Goal: Information Seeking & Learning: Learn about a topic

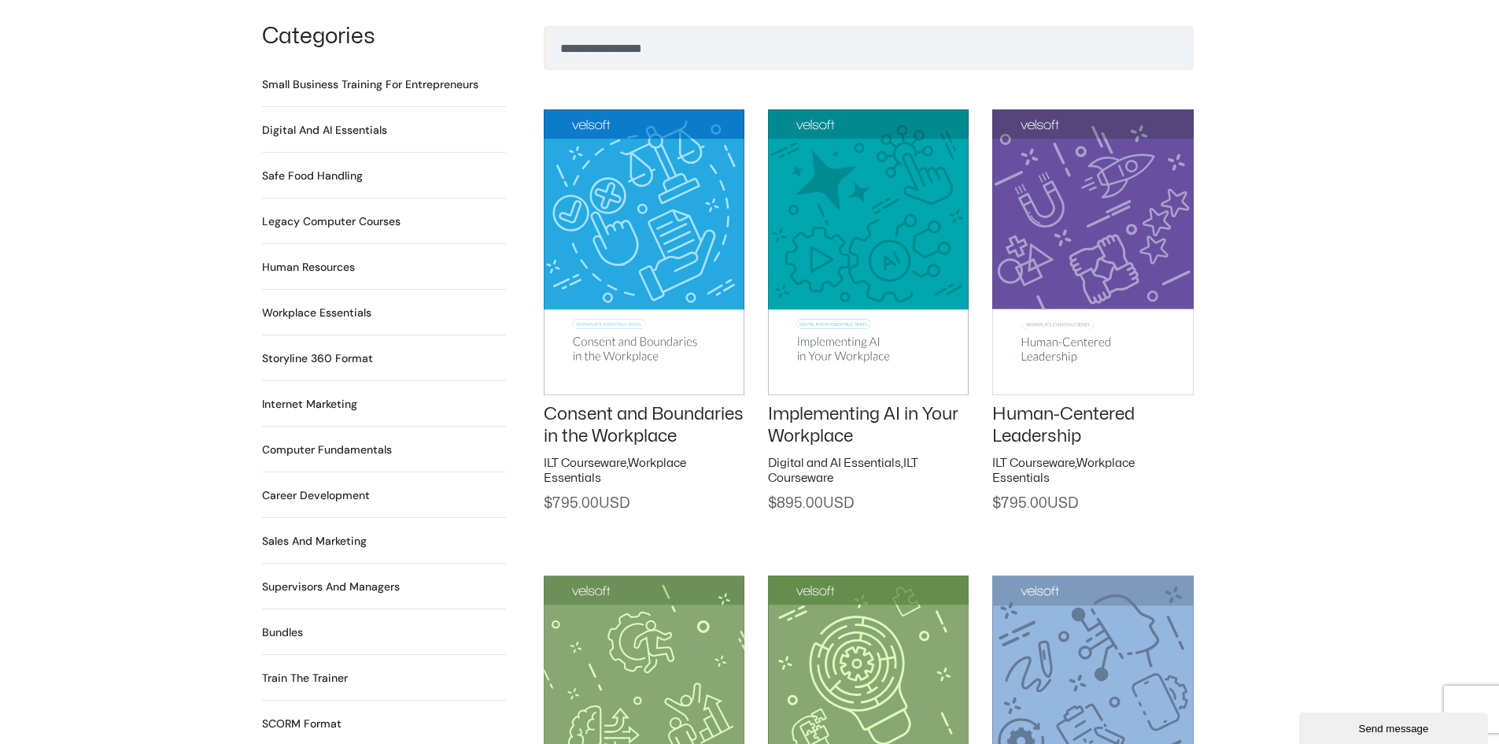
scroll to position [1102, 0]
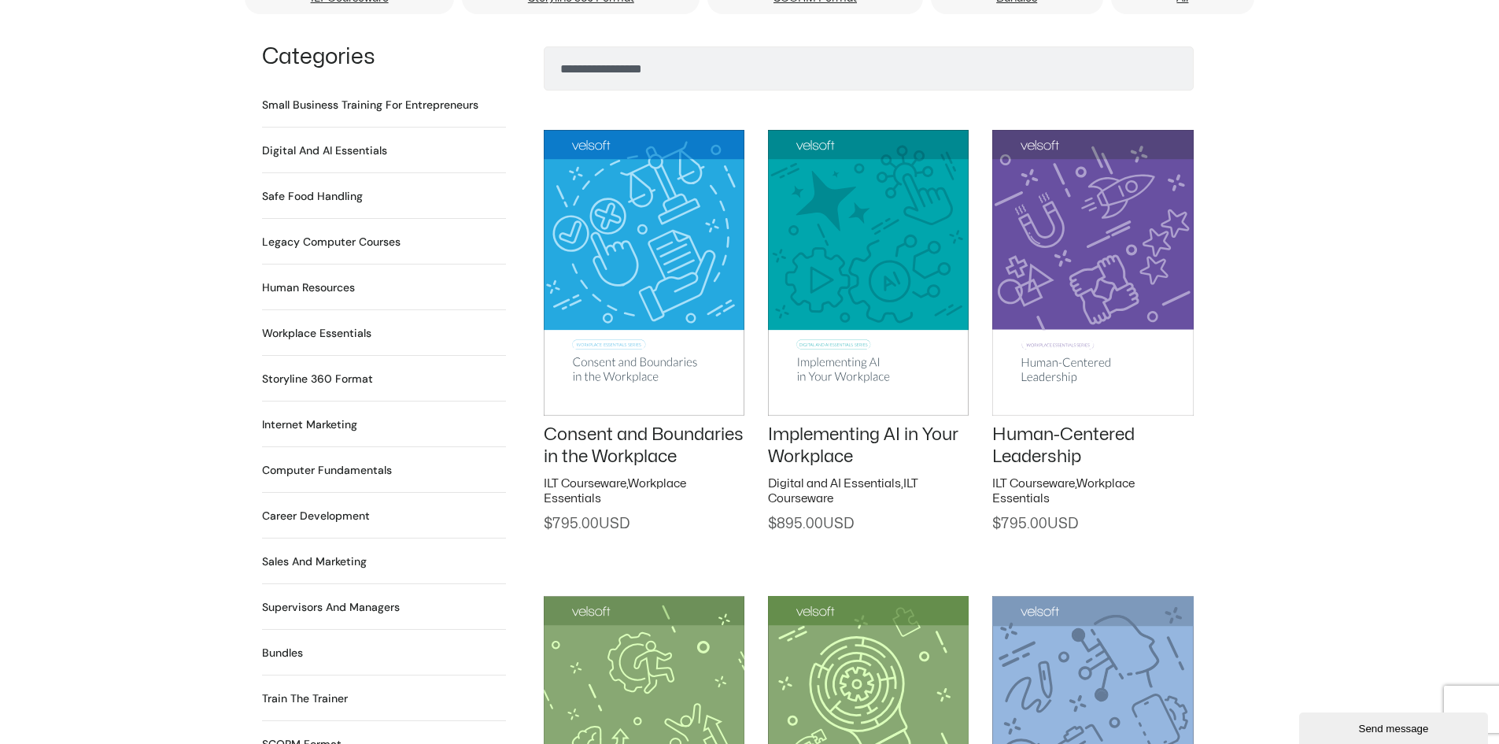
click at [317, 188] on h2 "Safe Food Handling 18 Products" at bounding box center [312, 196] width 101 height 17
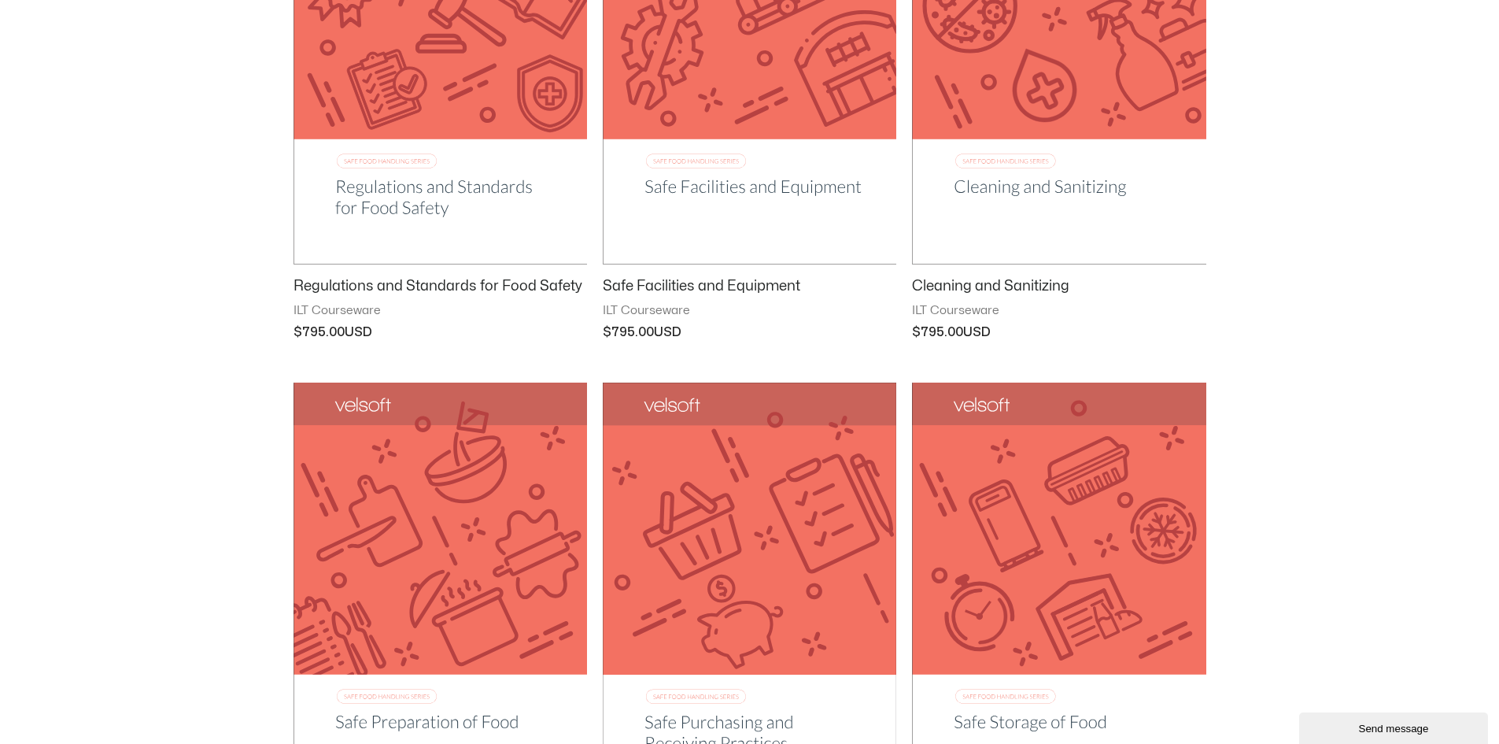
scroll to position [866, 0]
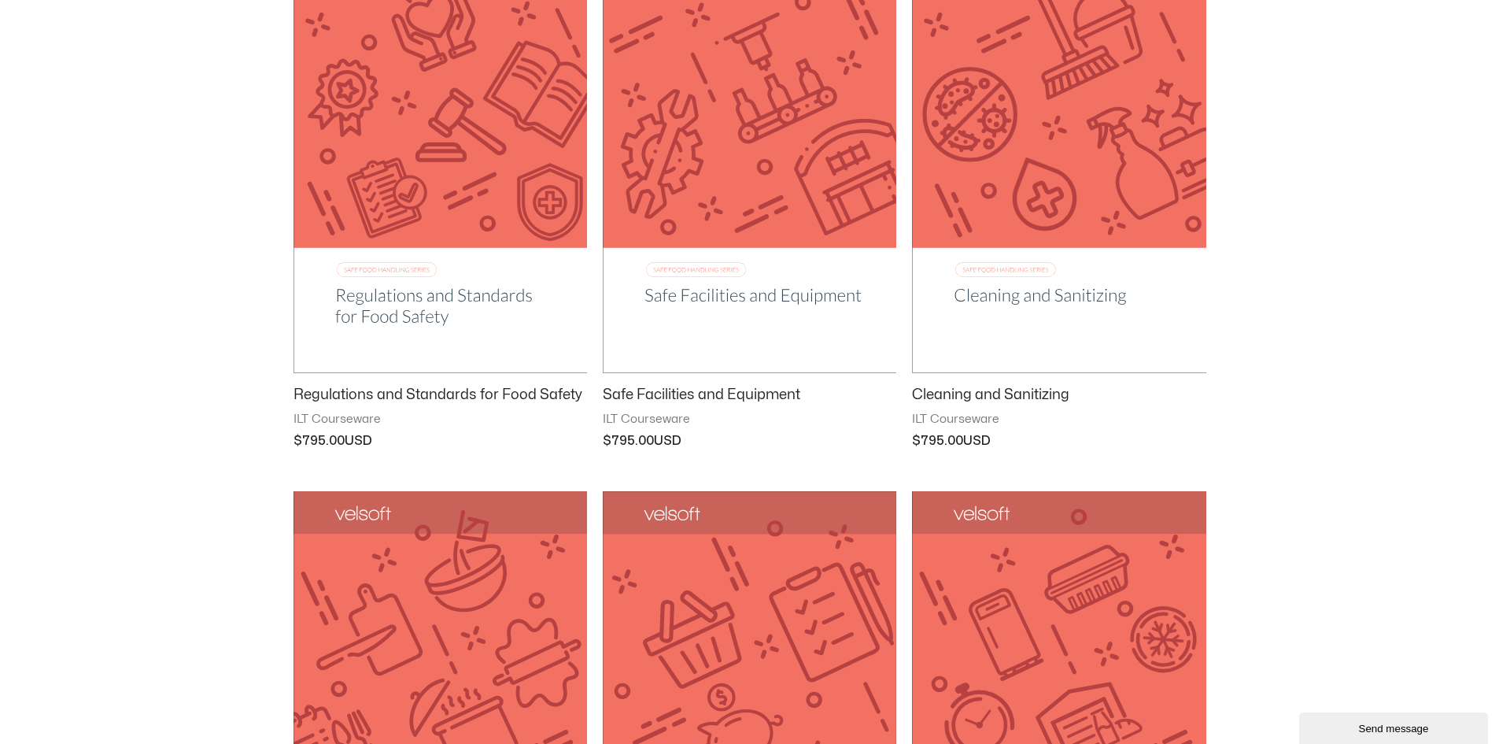
click at [715, 259] on img at bounding box center [750, 164] width 294 height 416
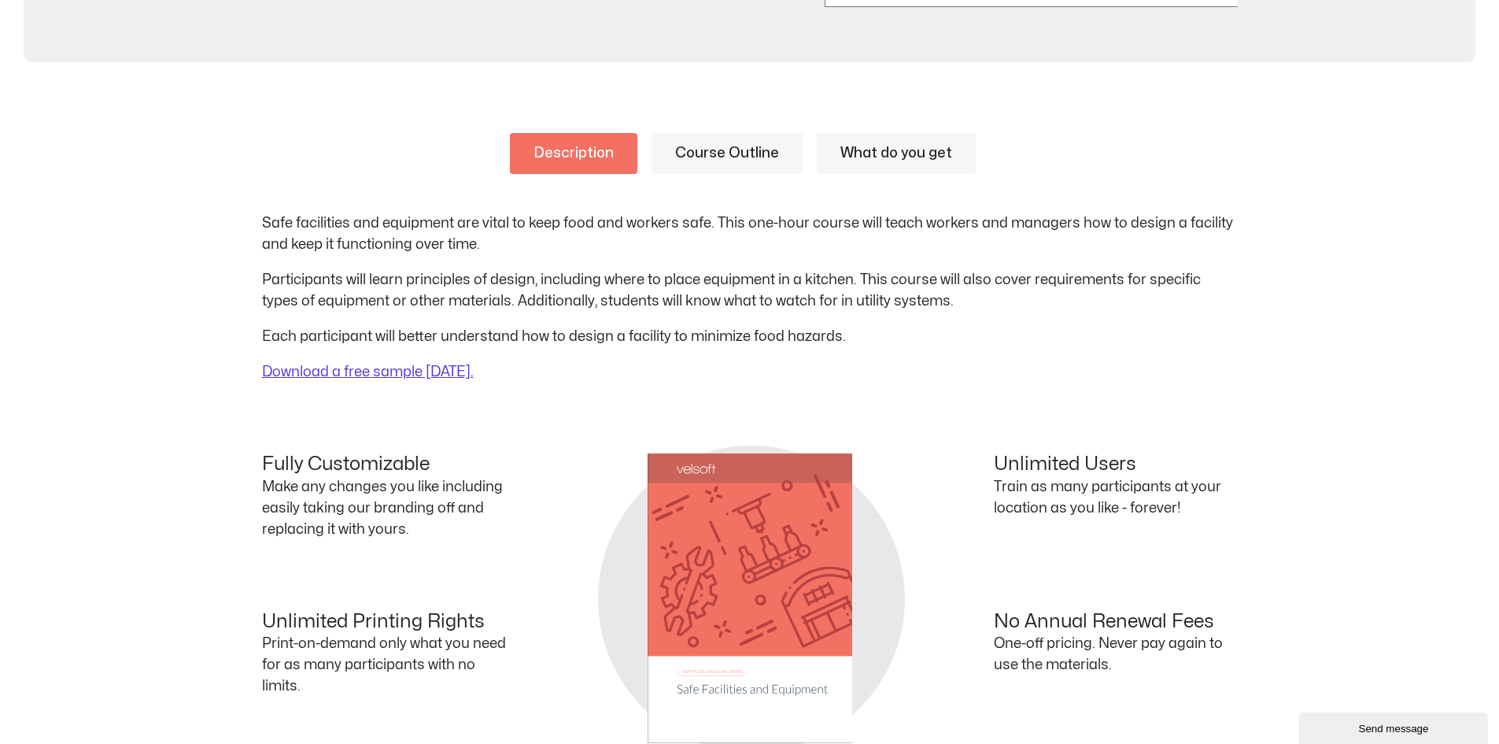
click at [717, 144] on link "Course Outline" at bounding box center [727, 153] width 151 height 41
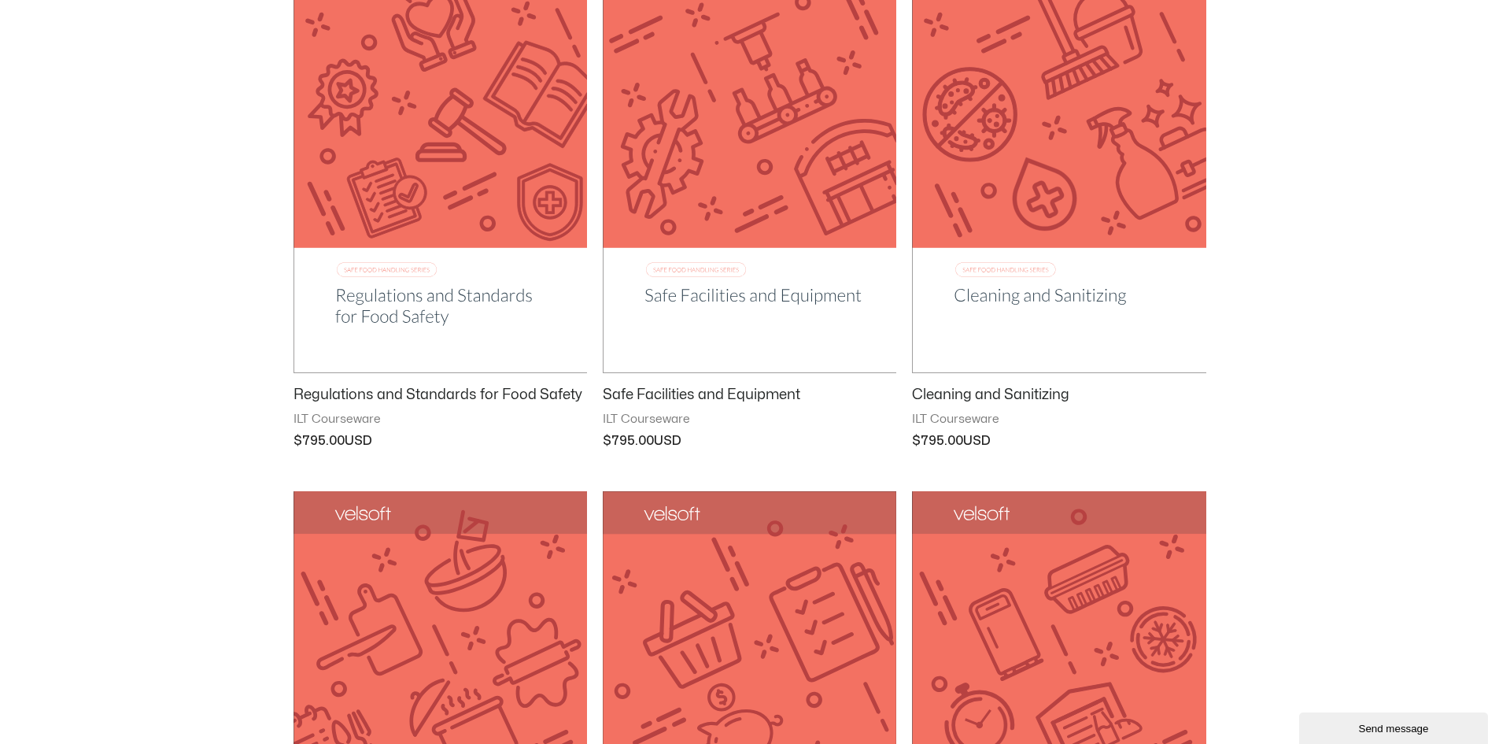
scroll to position [944, 0]
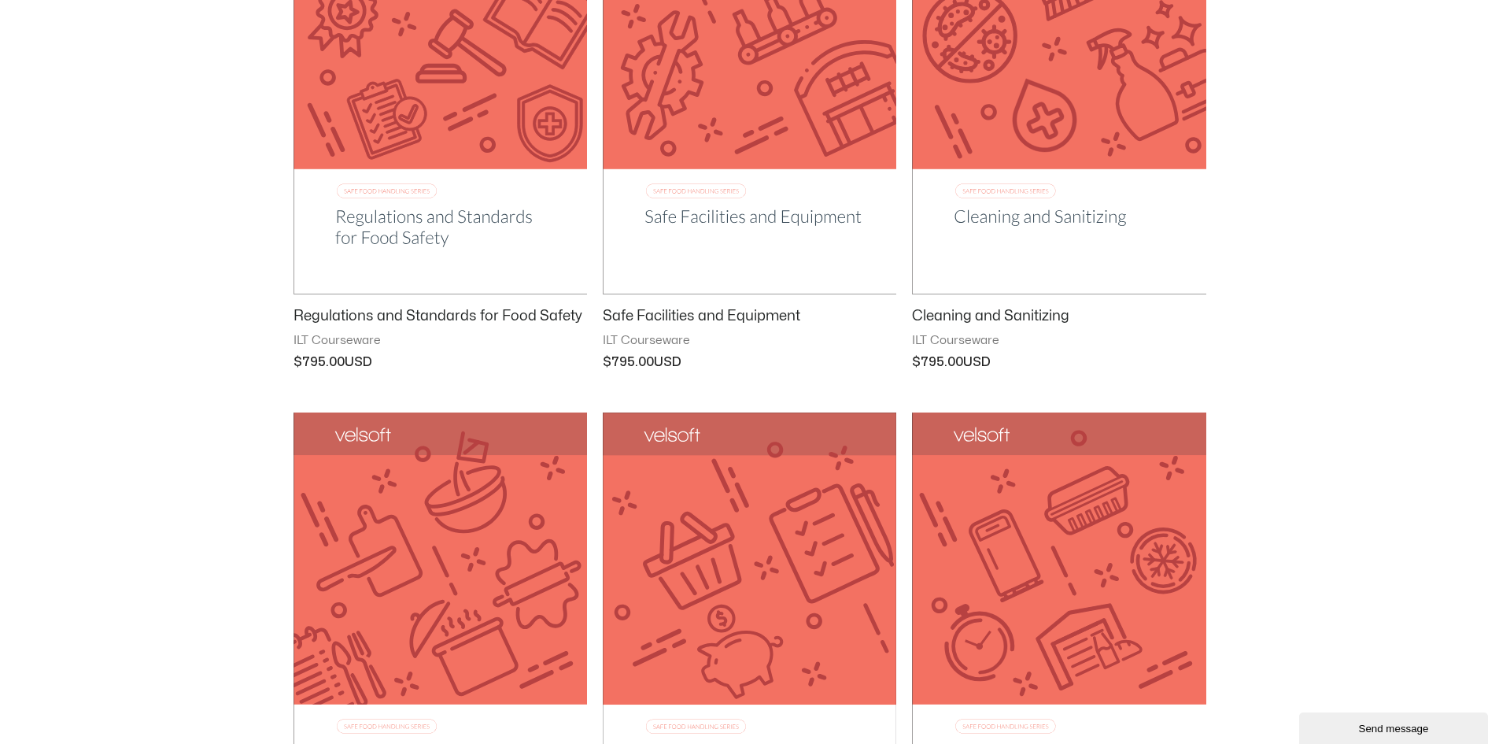
click at [1022, 209] on img at bounding box center [1059, 85] width 294 height 417
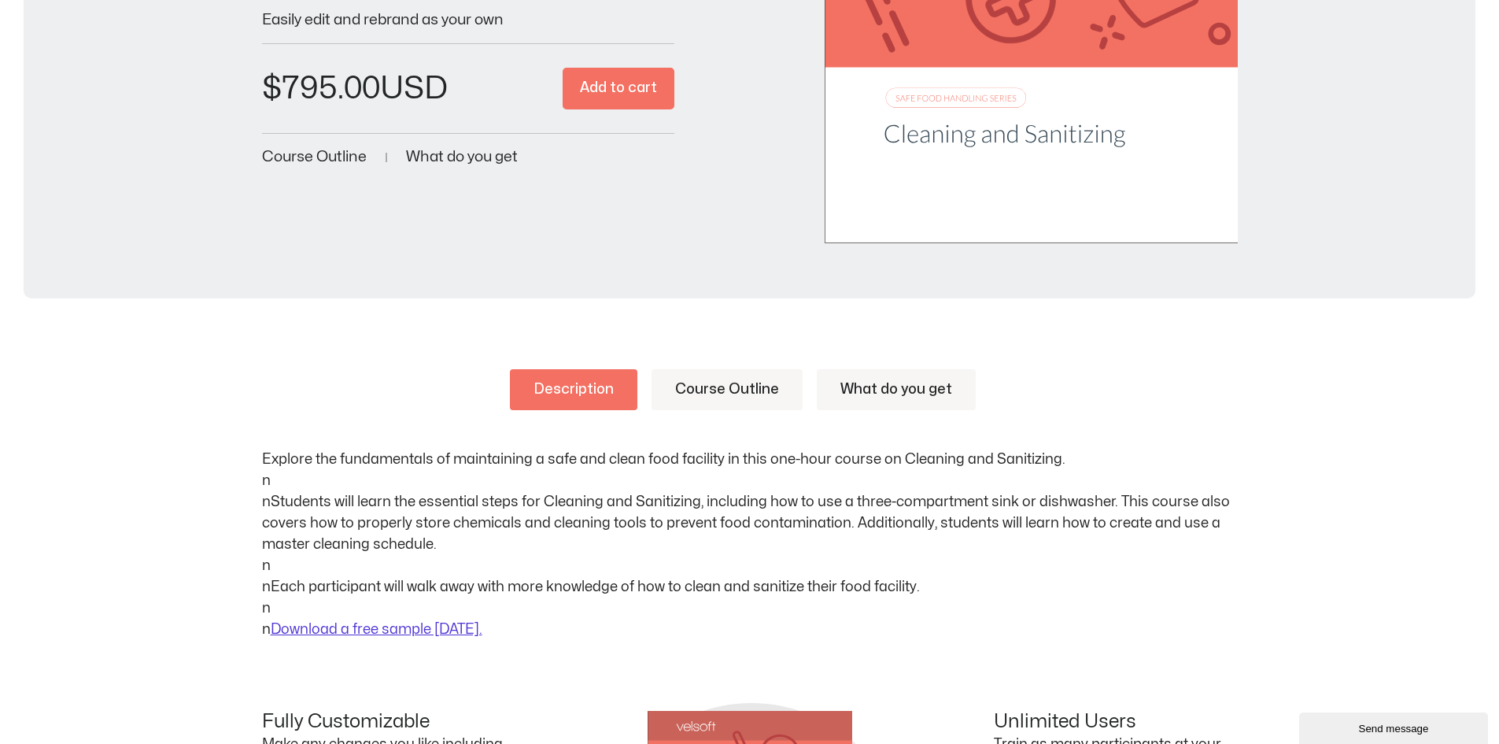
scroll to position [79, 0]
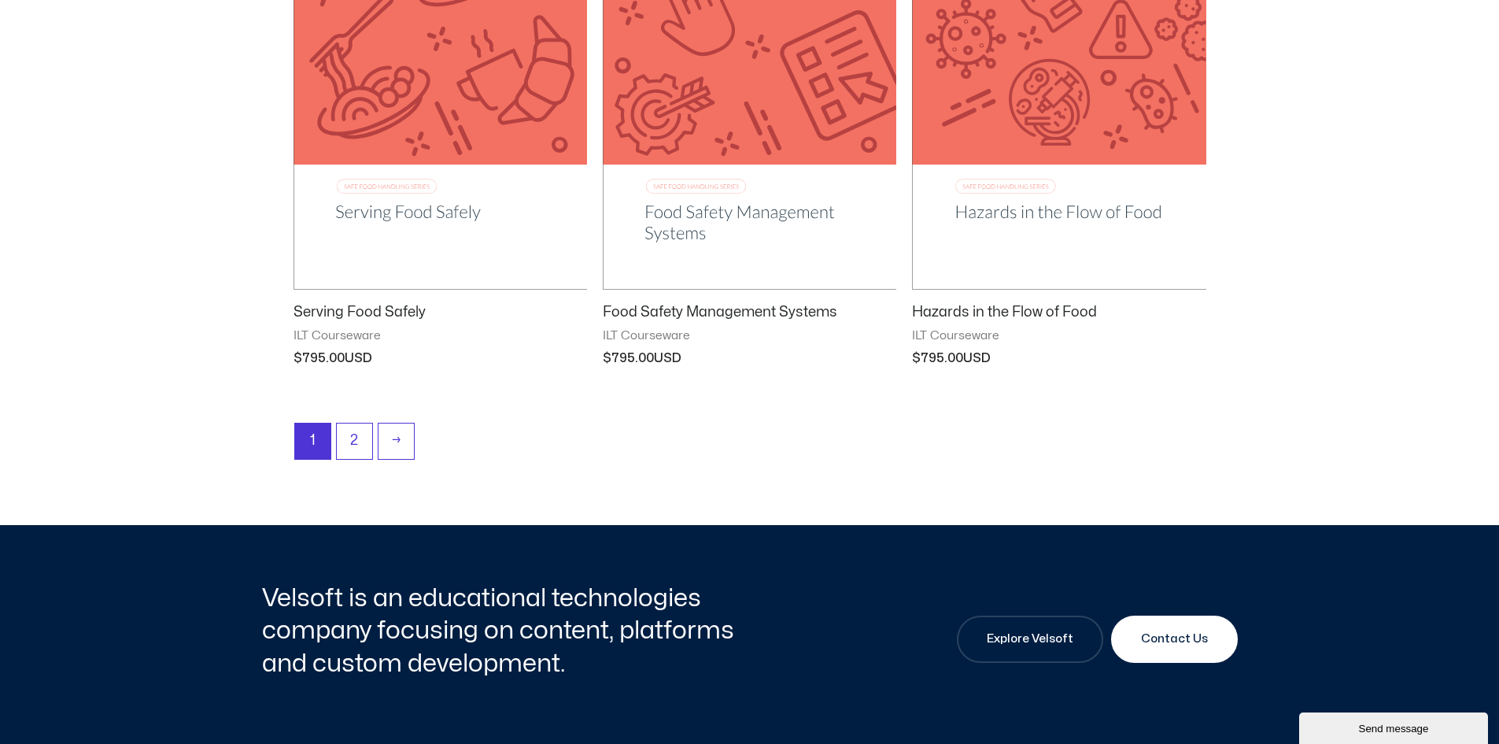
scroll to position [2046, 0]
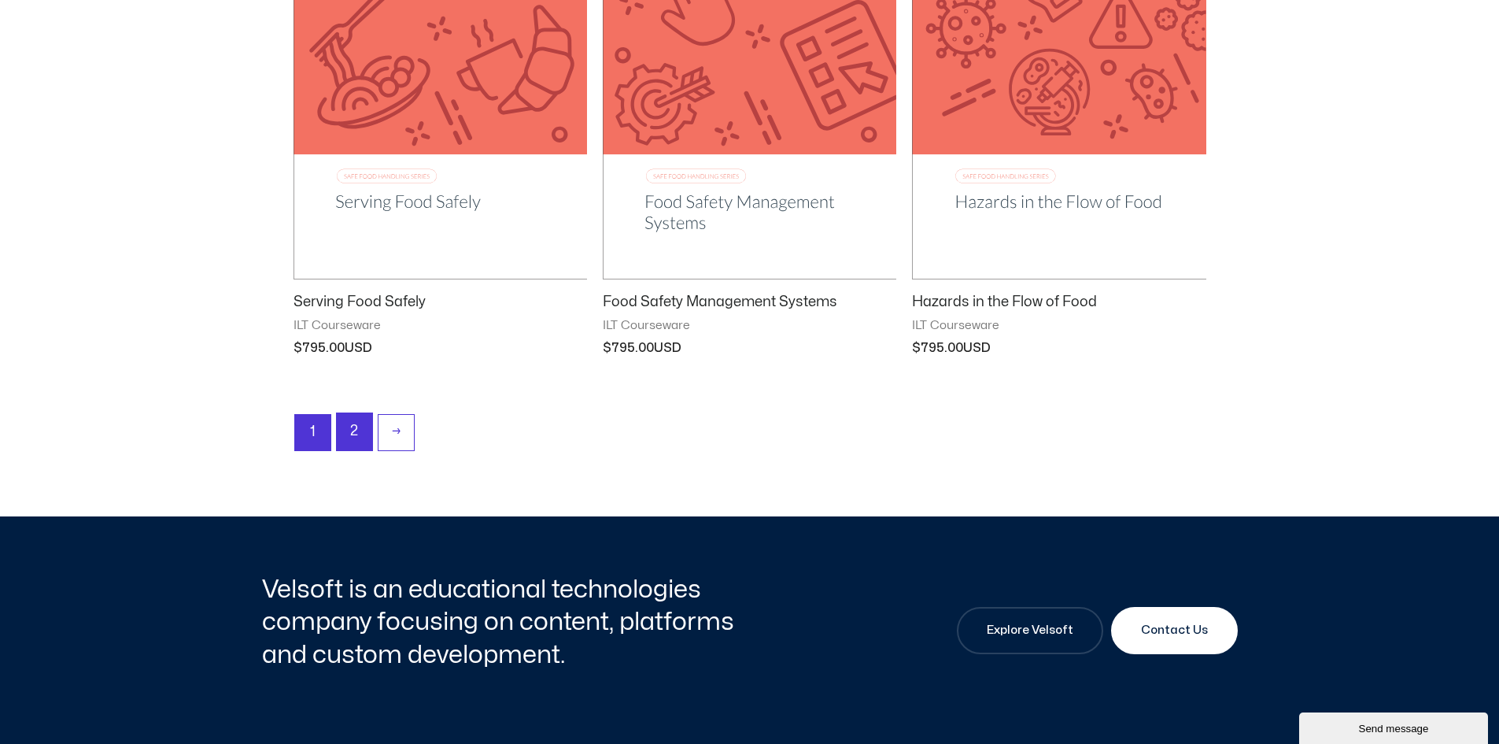
click at [355, 429] on link "2" at bounding box center [354, 431] width 35 height 37
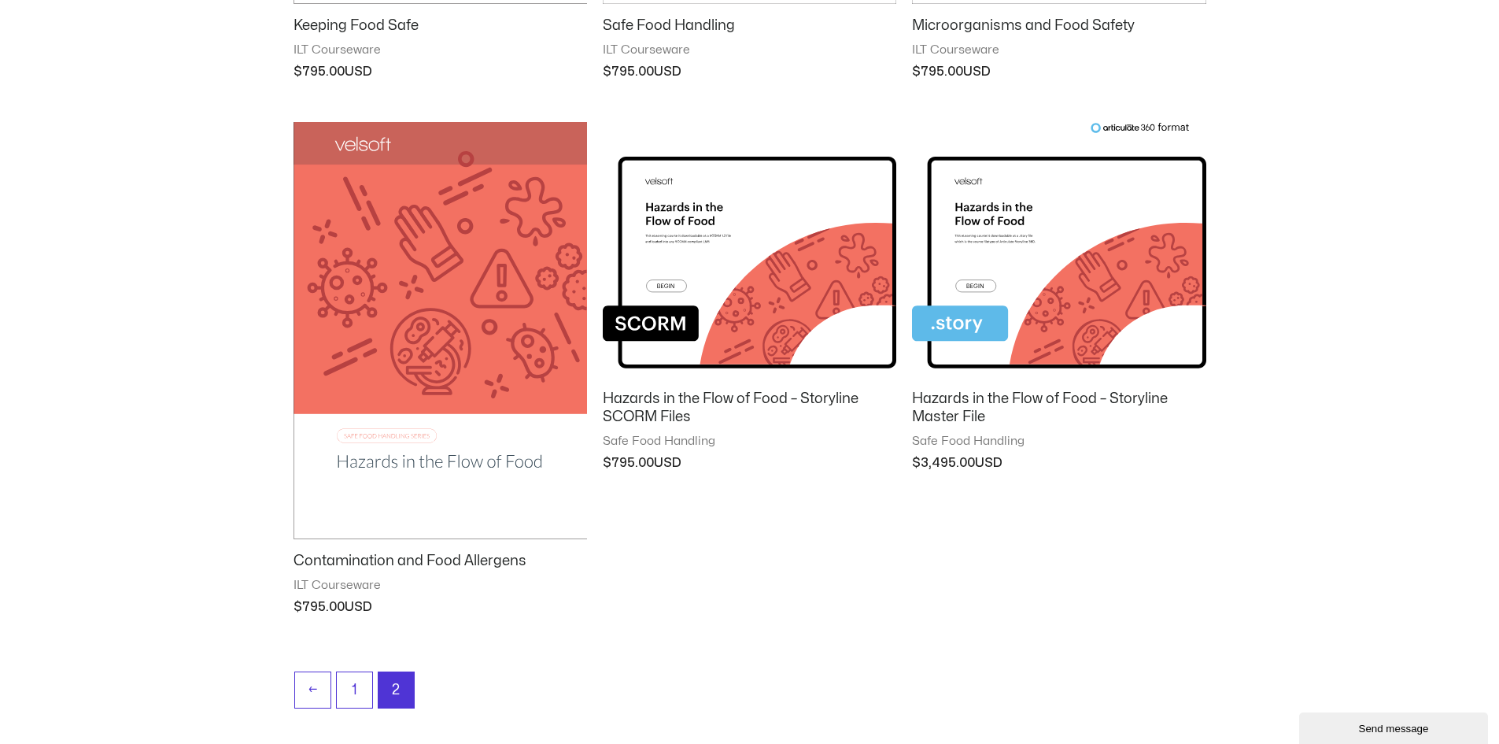
scroll to position [708, 0]
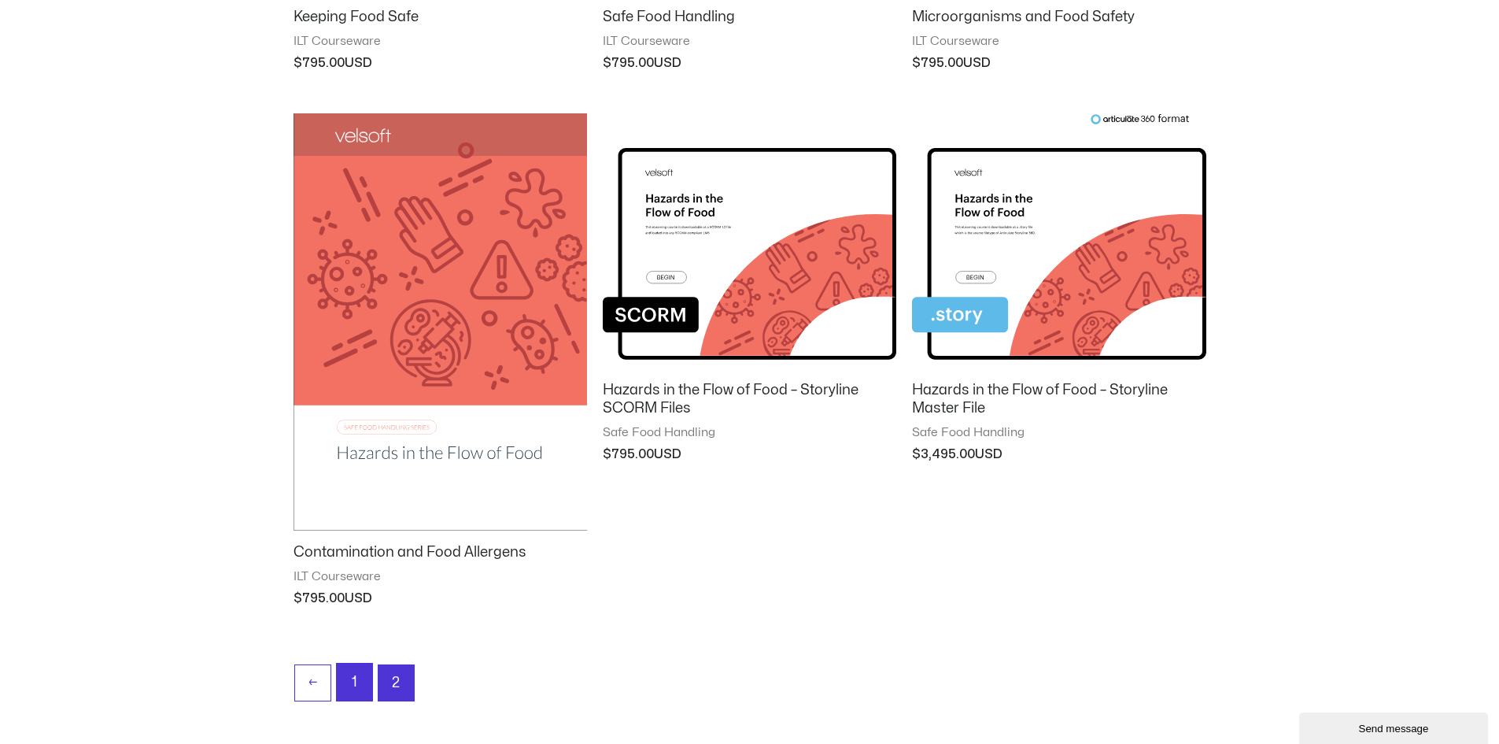
click at [353, 678] on link "1" at bounding box center [354, 681] width 35 height 37
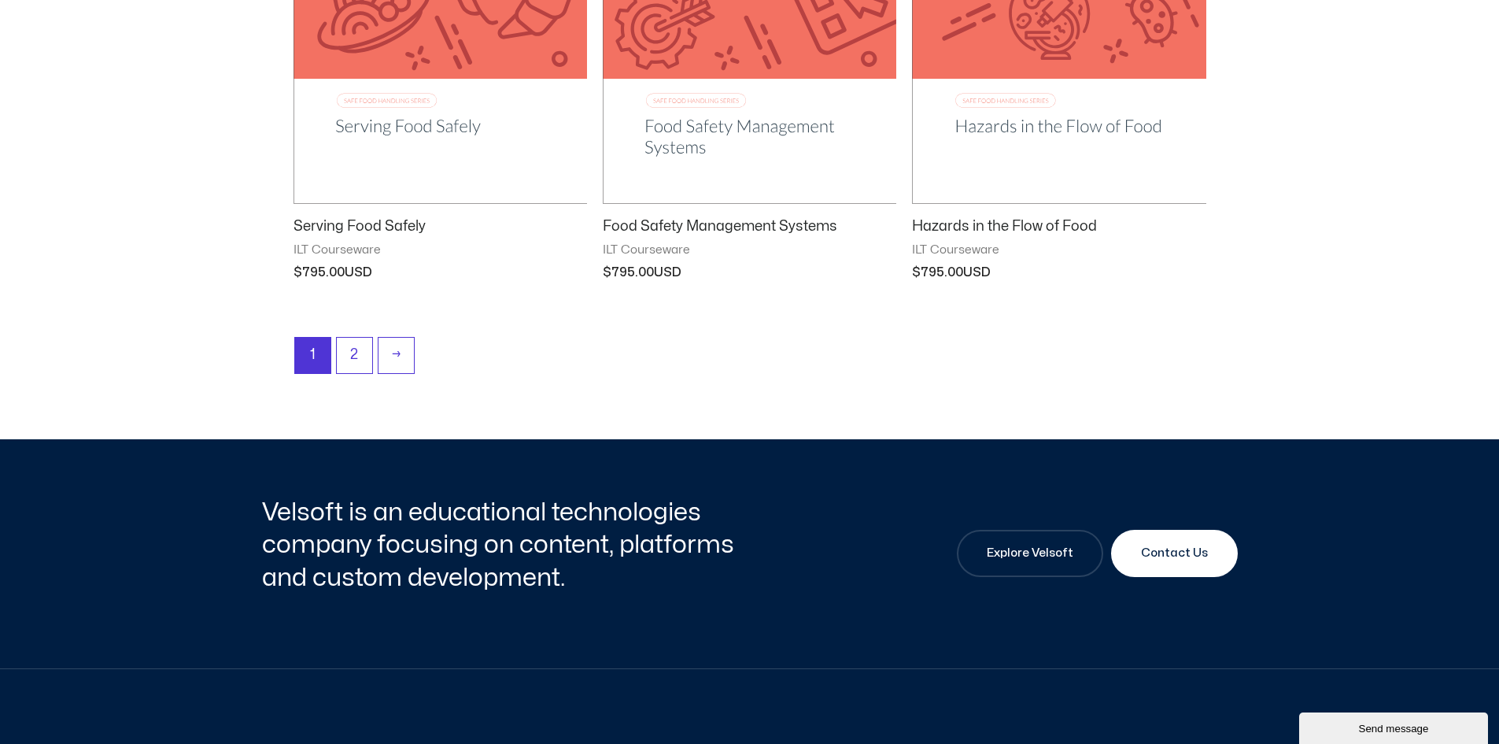
scroll to position [2125, 0]
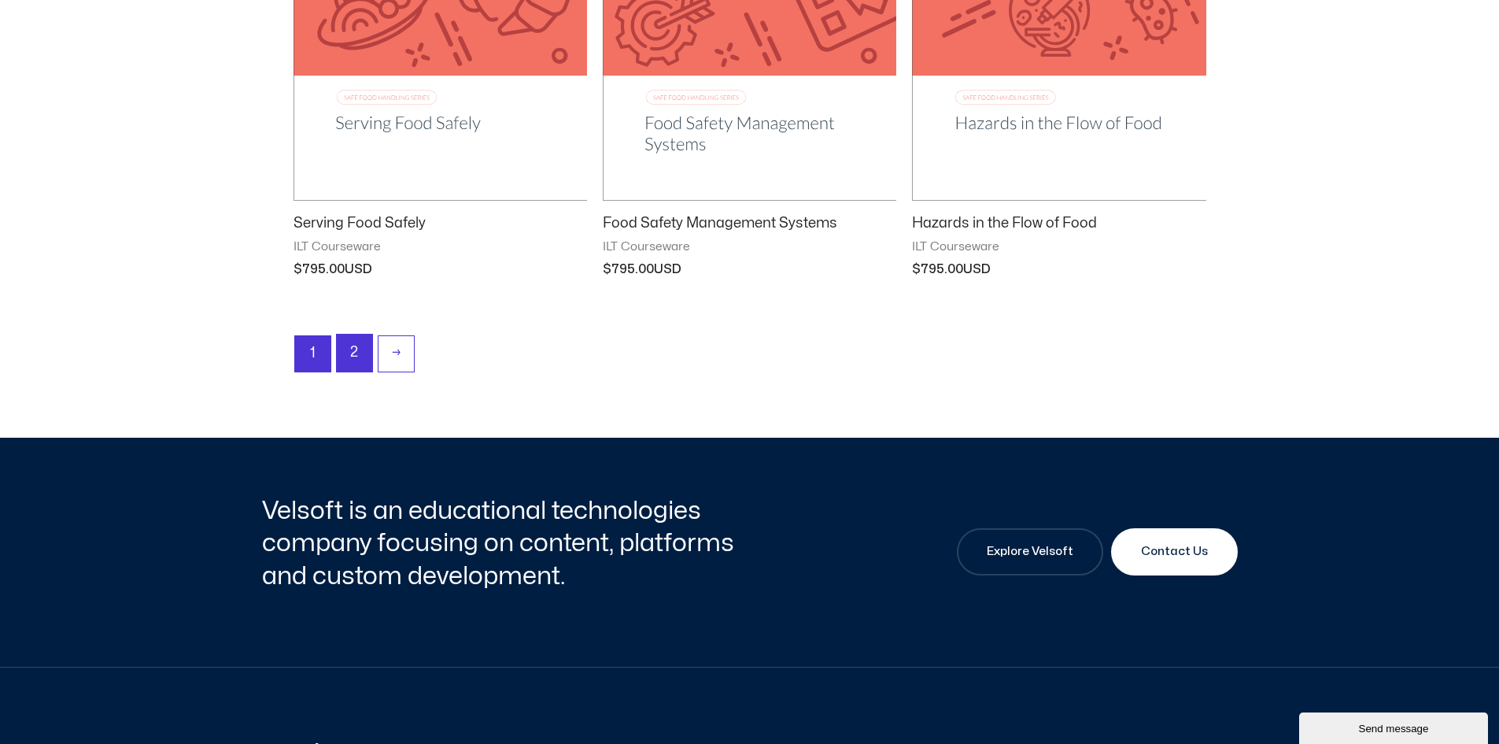
click at [359, 342] on link "2" at bounding box center [354, 353] width 35 height 37
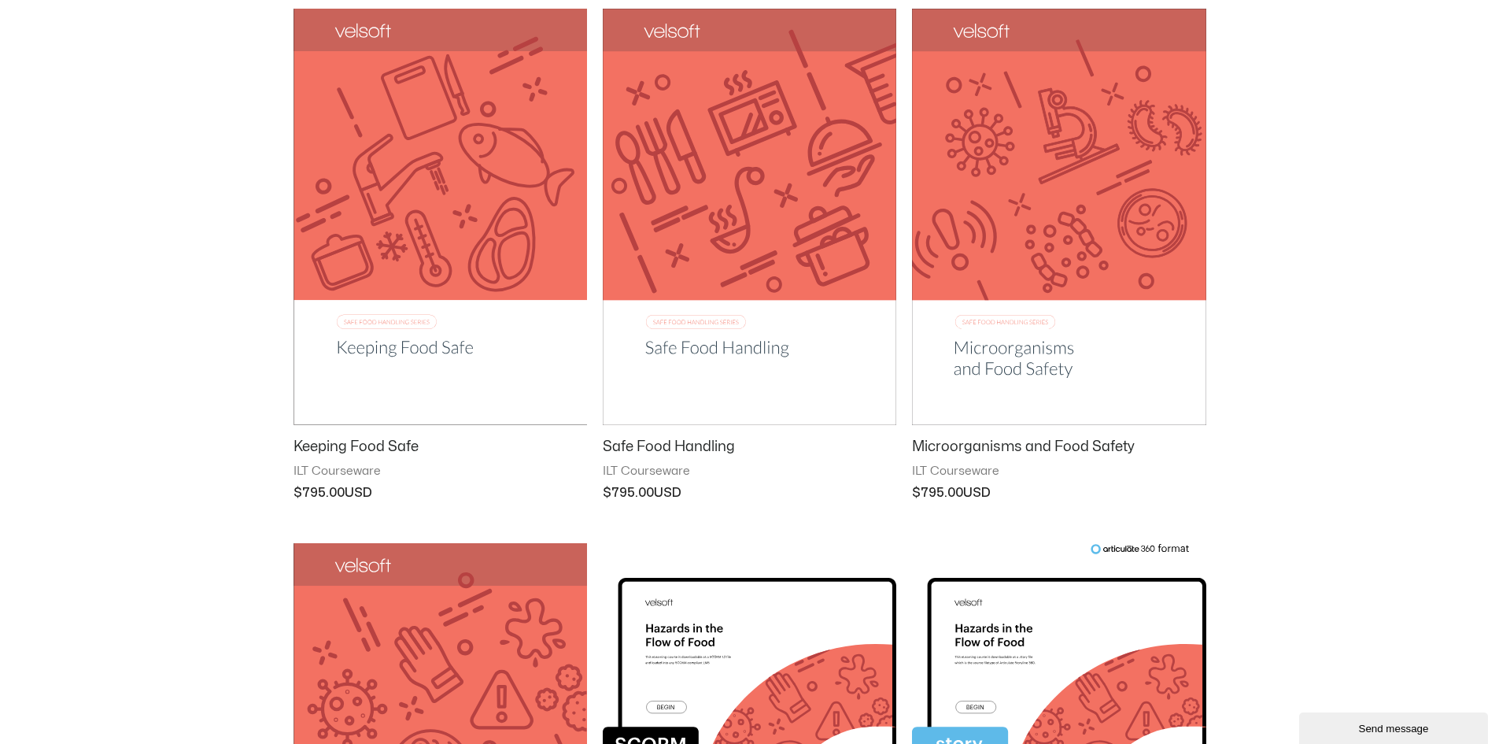
scroll to position [315, 0]
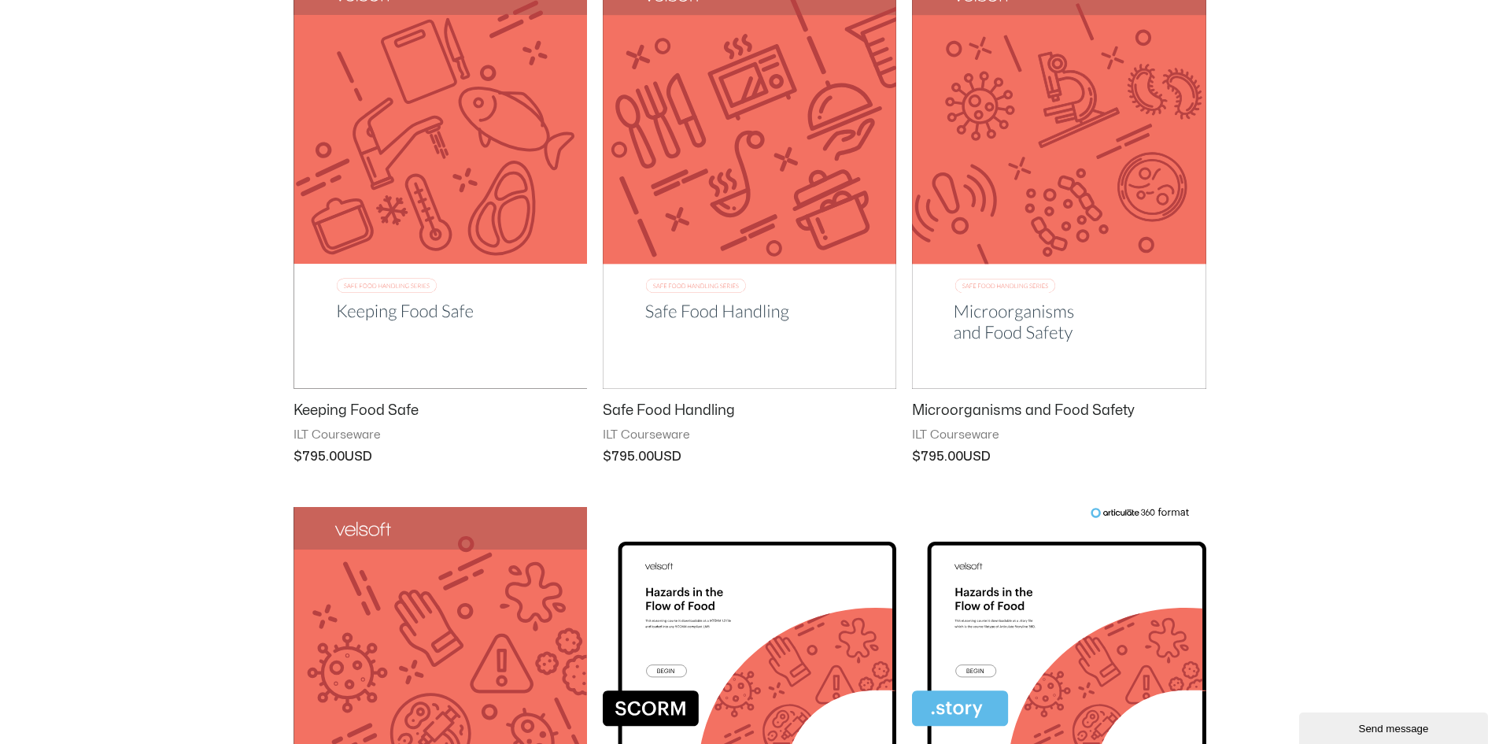
click at [421, 298] on img at bounding box center [441, 180] width 294 height 416
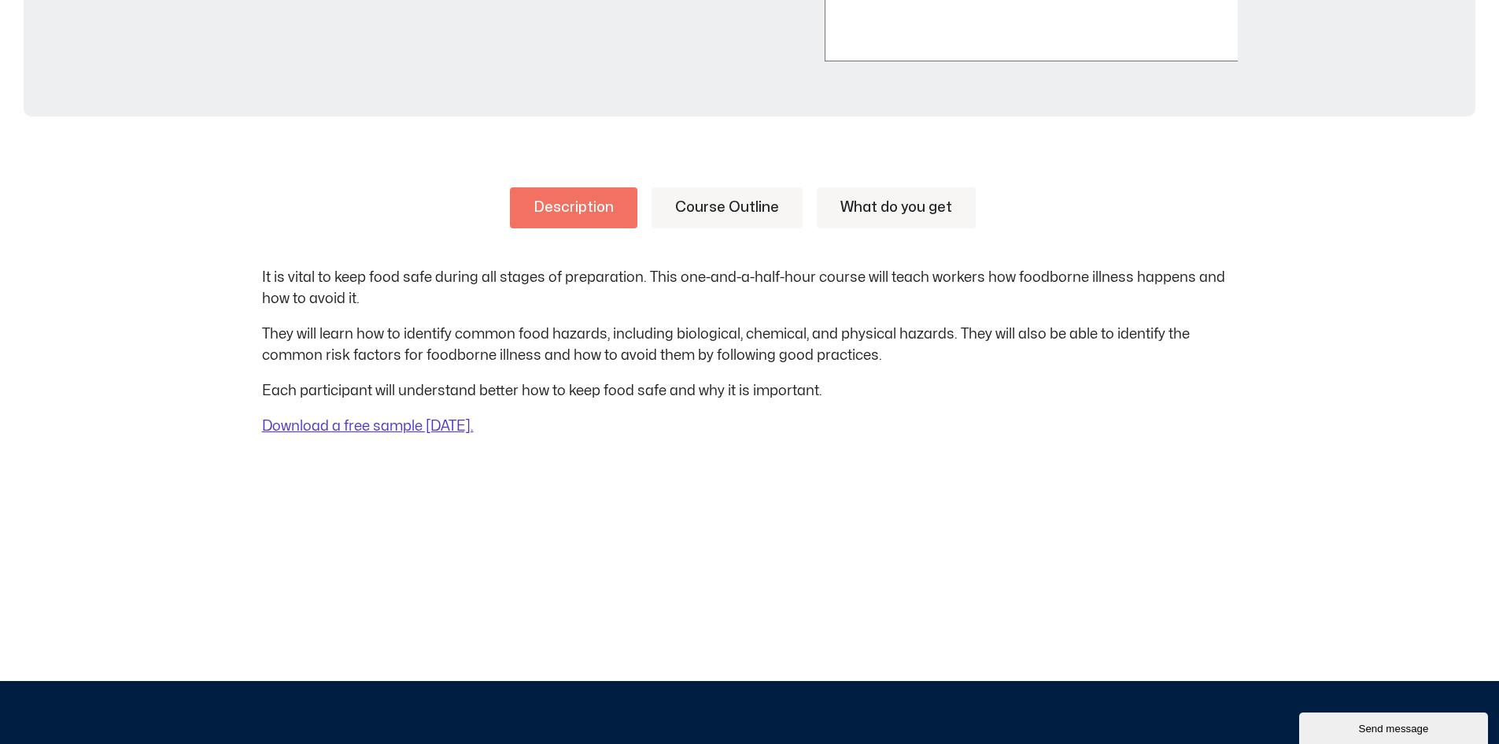
scroll to position [708, 0]
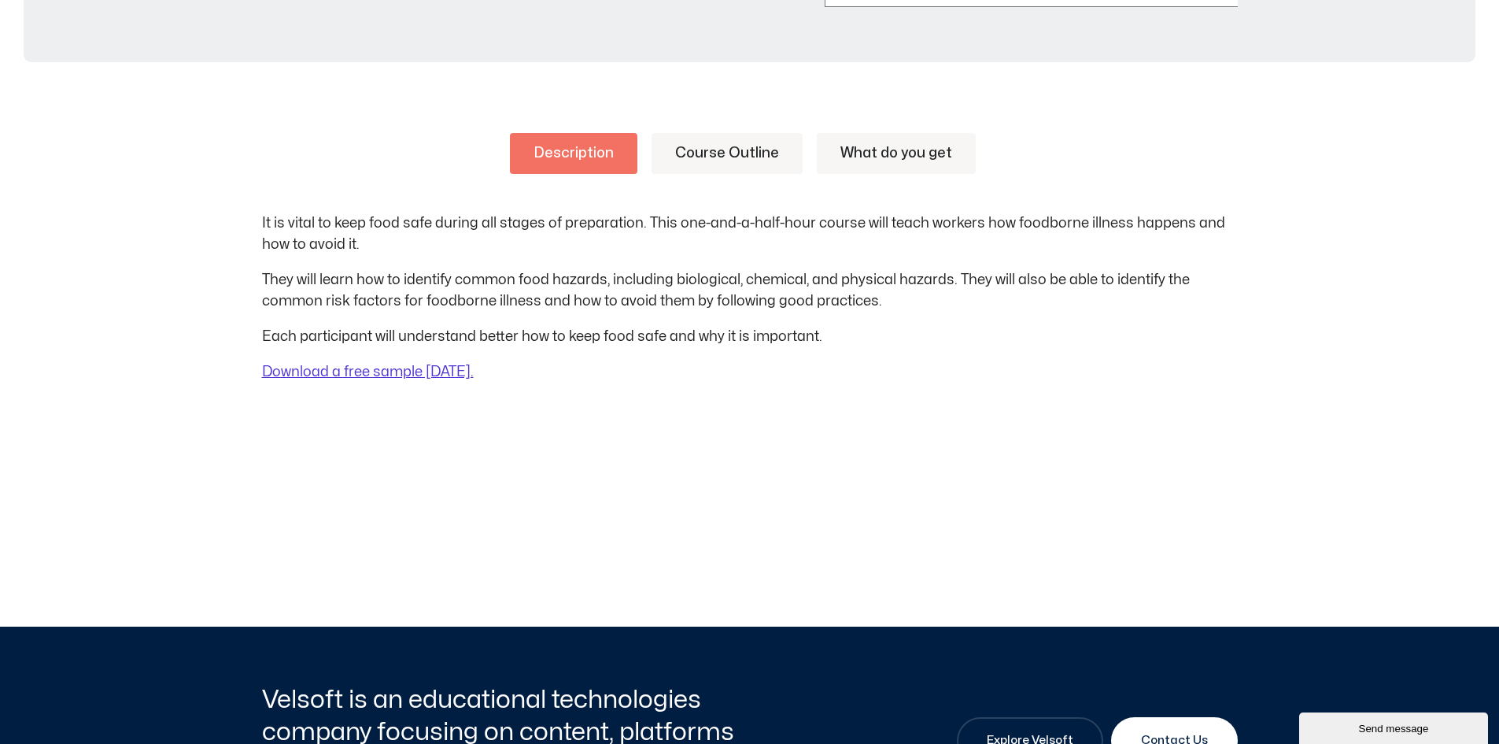
click at [751, 144] on link "Course Outline" at bounding box center [727, 153] width 151 height 41
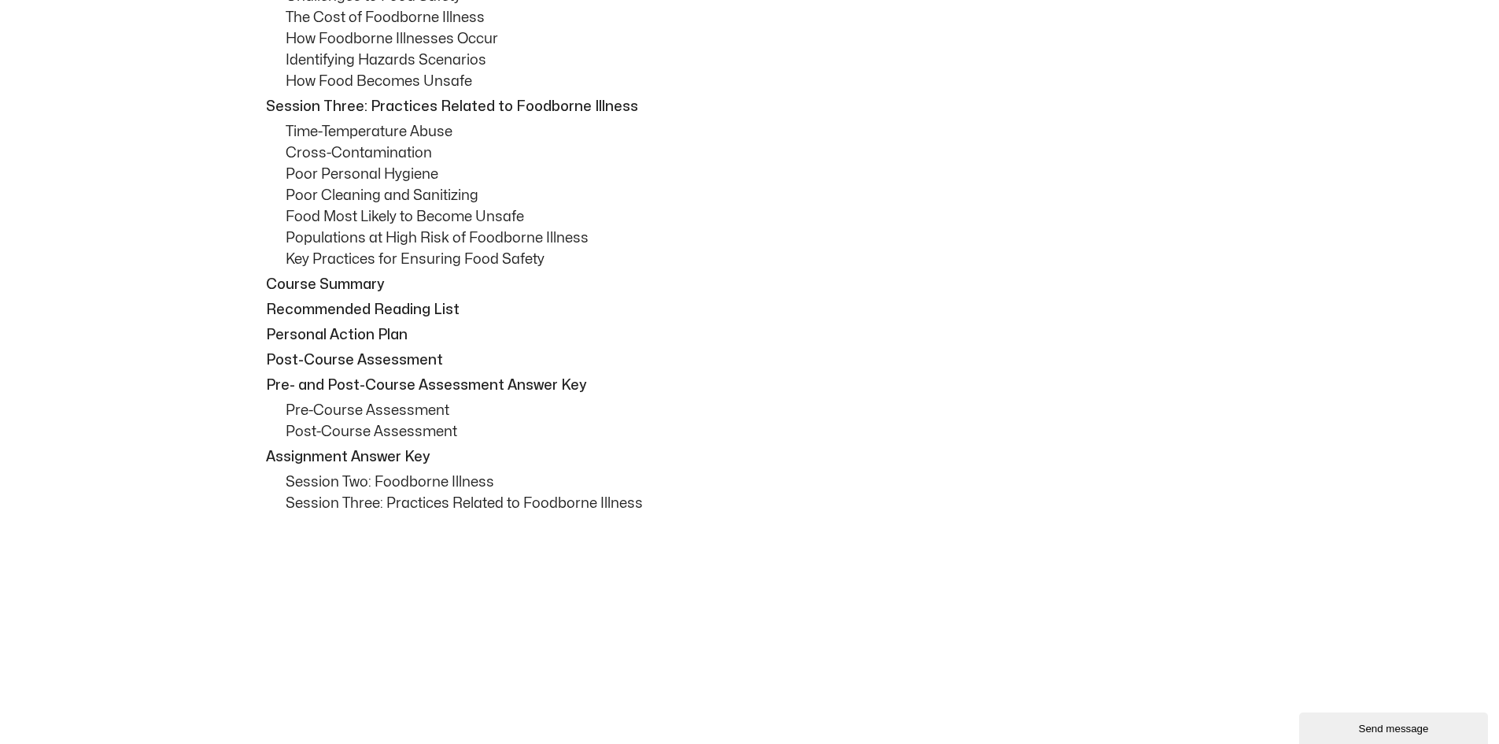
scroll to position [1102, 0]
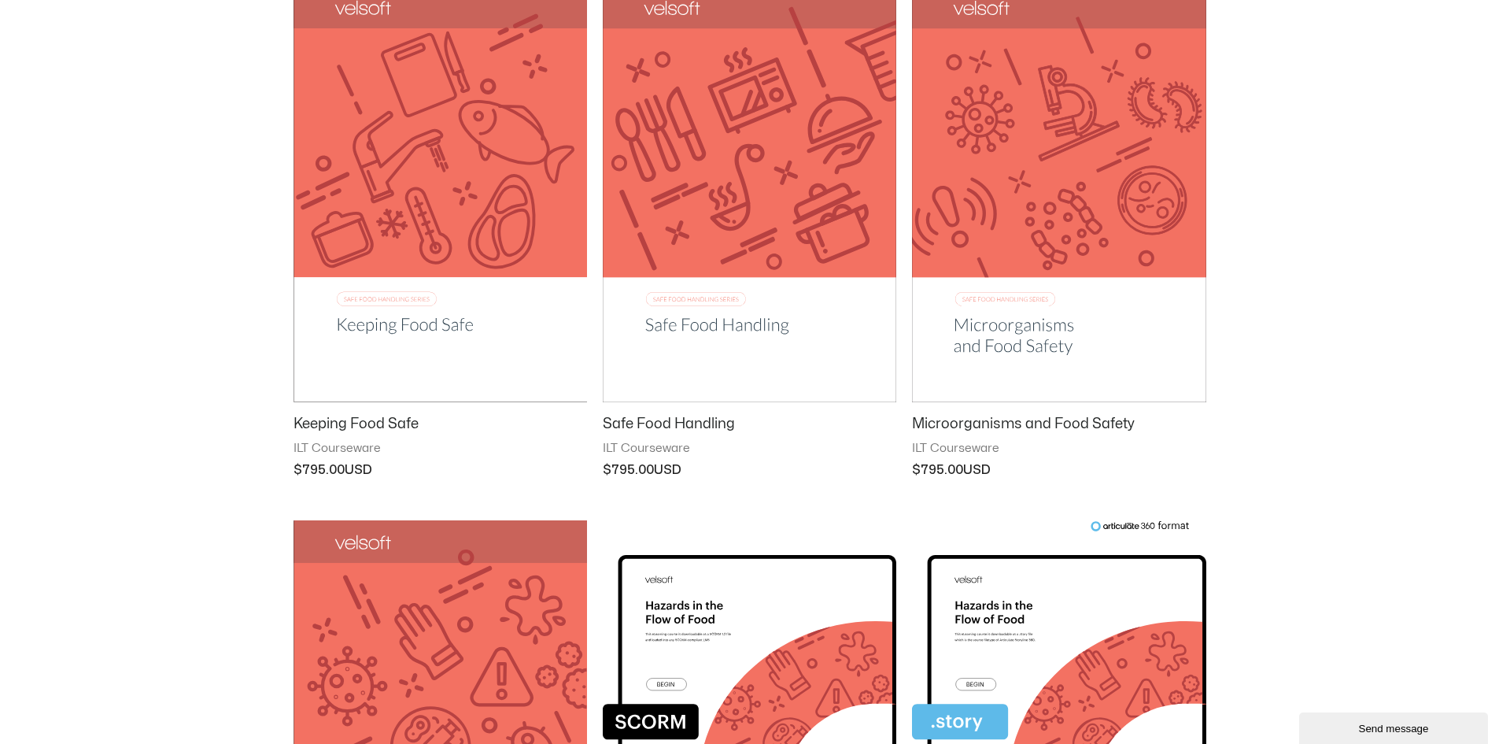
scroll to position [329, 0]
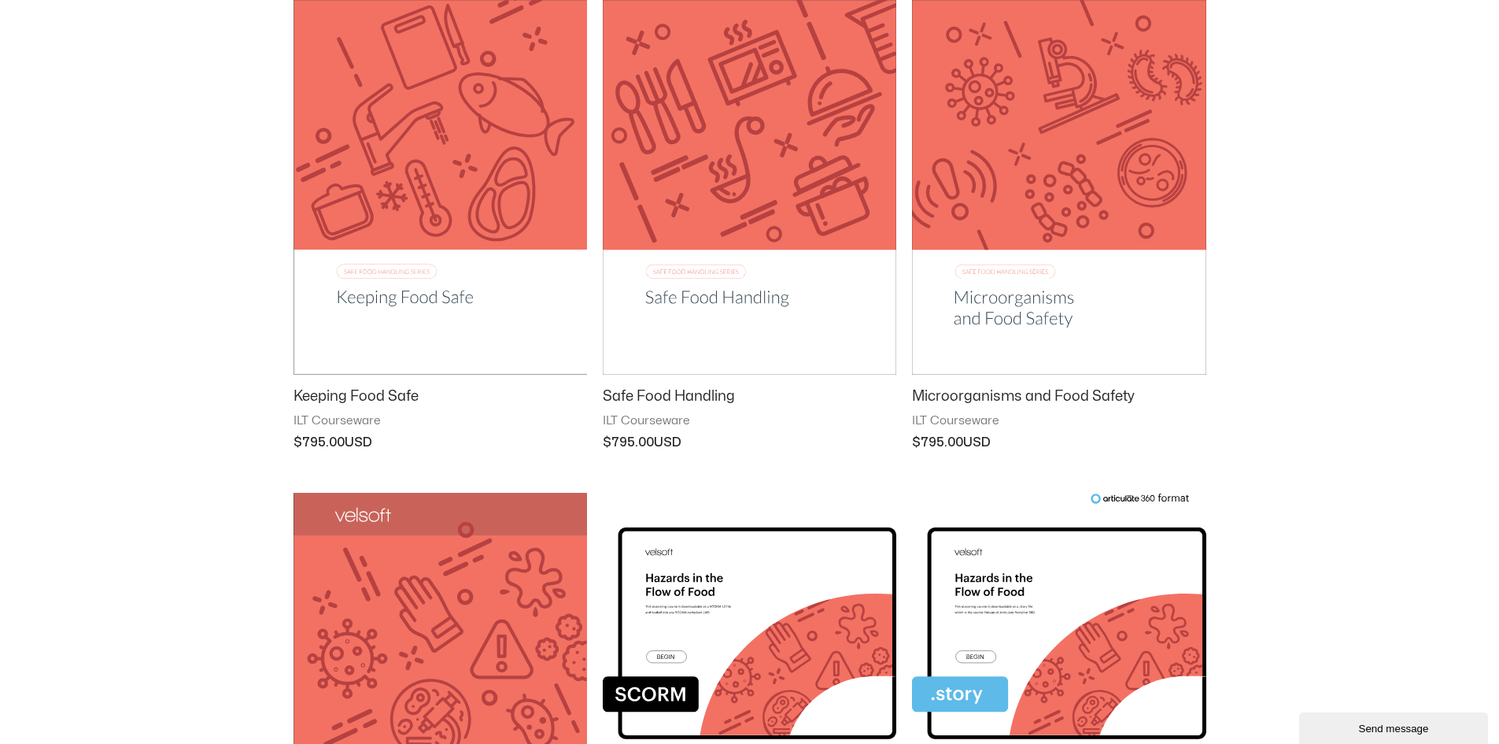
click at [713, 293] on img at bounding box center [750, 166] width 294 height 416
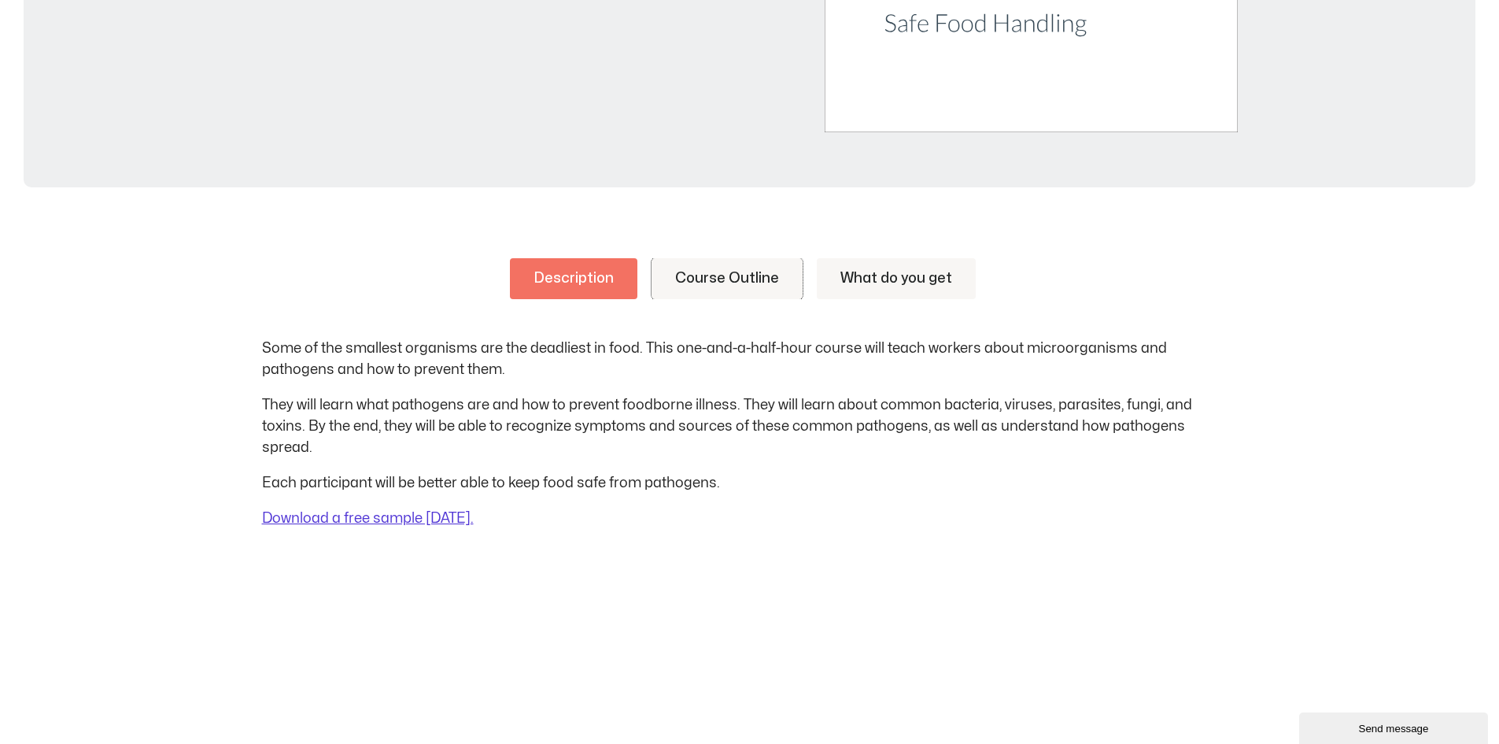
scroll to position [708, 0]
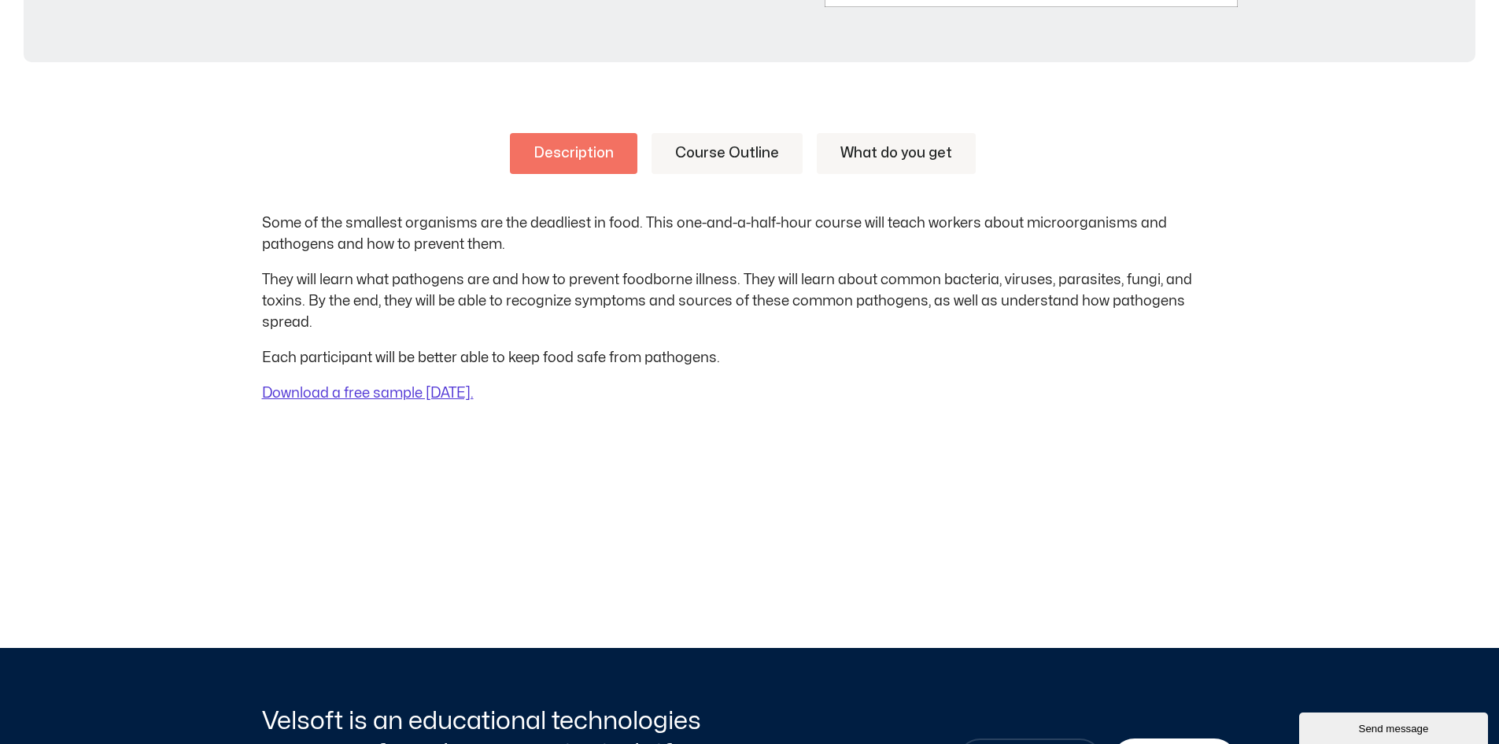
click at [708, 157] on link "Course Outline" at bounding box center [727, 153] width 151 height 41
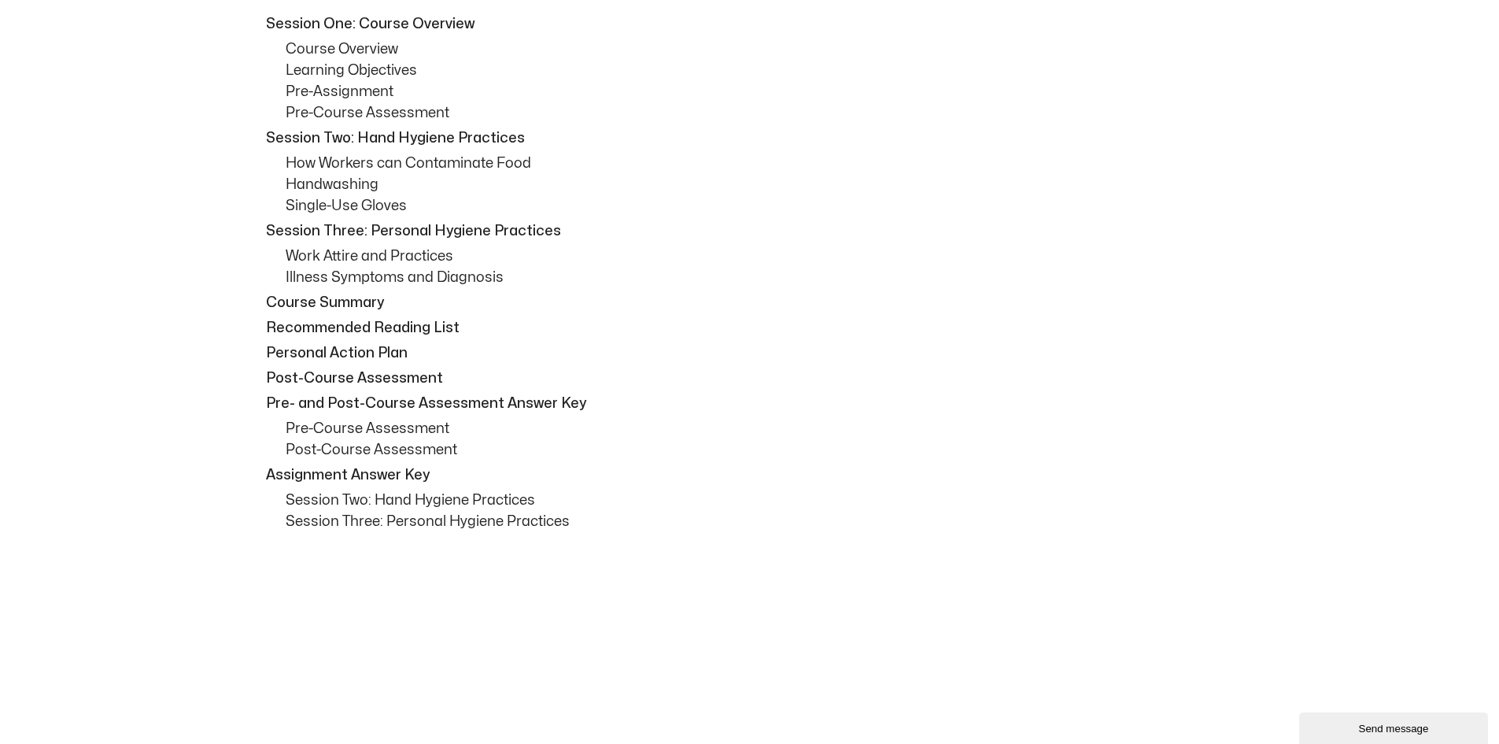
scroll to position [944, 0]
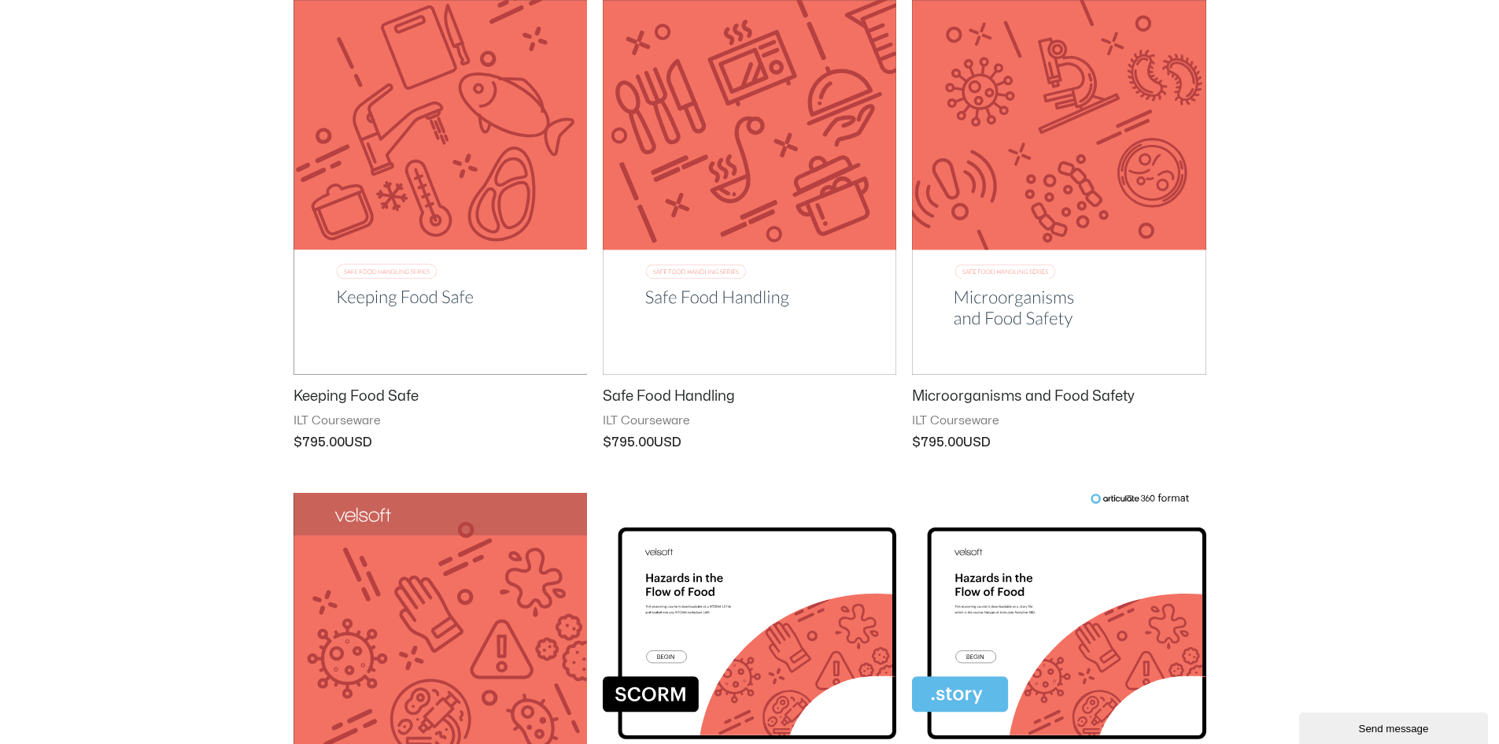
click at [1039, 255] on img at bounding box center [1059, 166] width 294 height 417
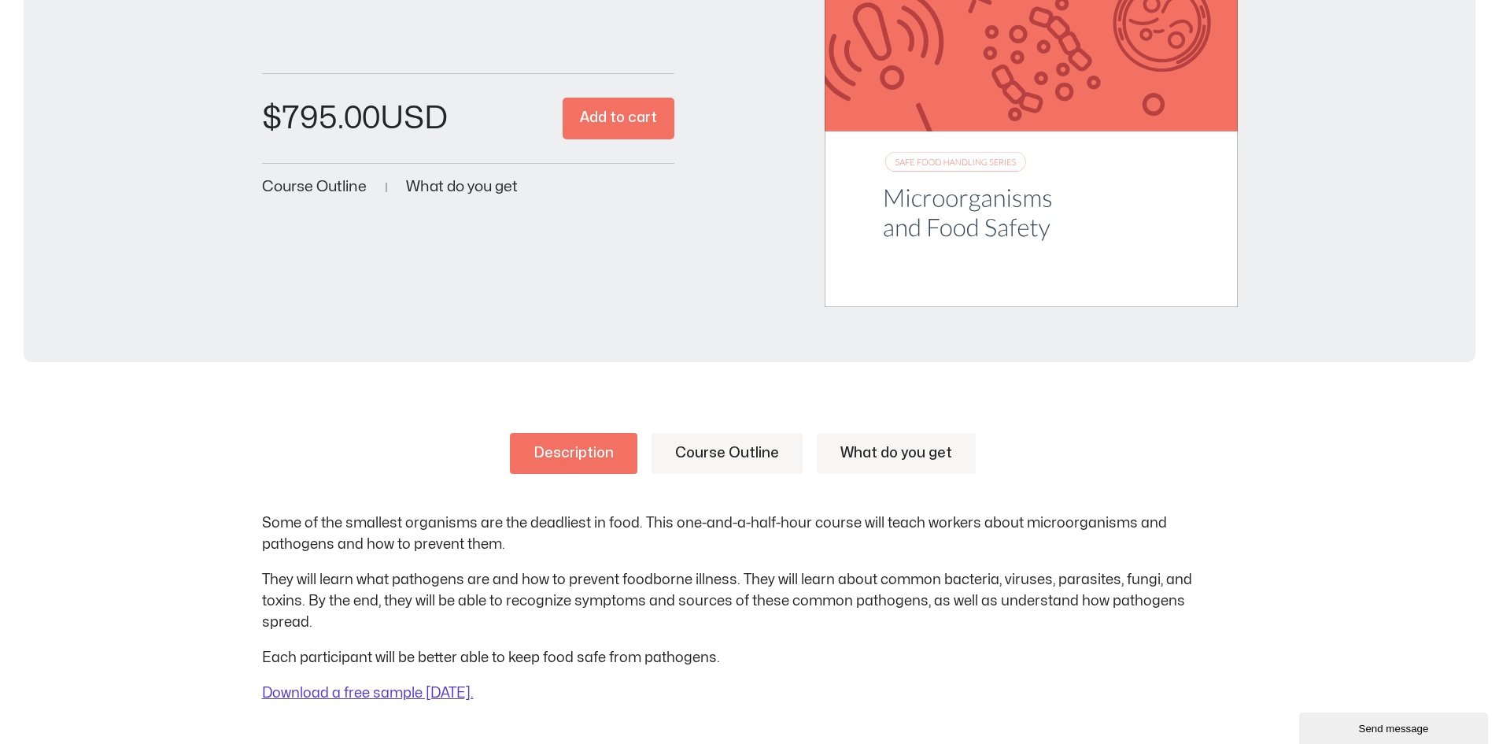
scroll to position [630, 0]
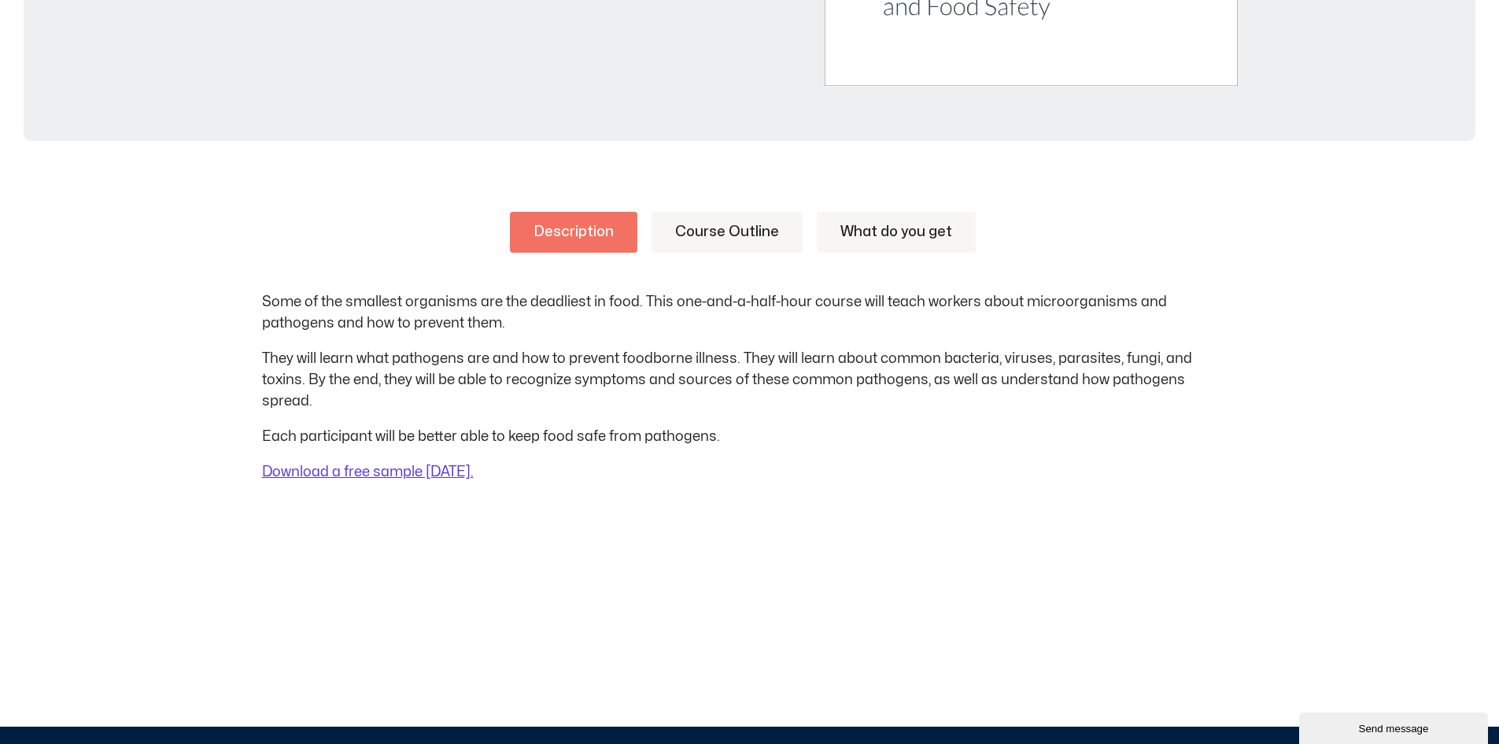
click at [736, 235] on link "Course Outline" at bounding box center [727, 232] width 151 height 41
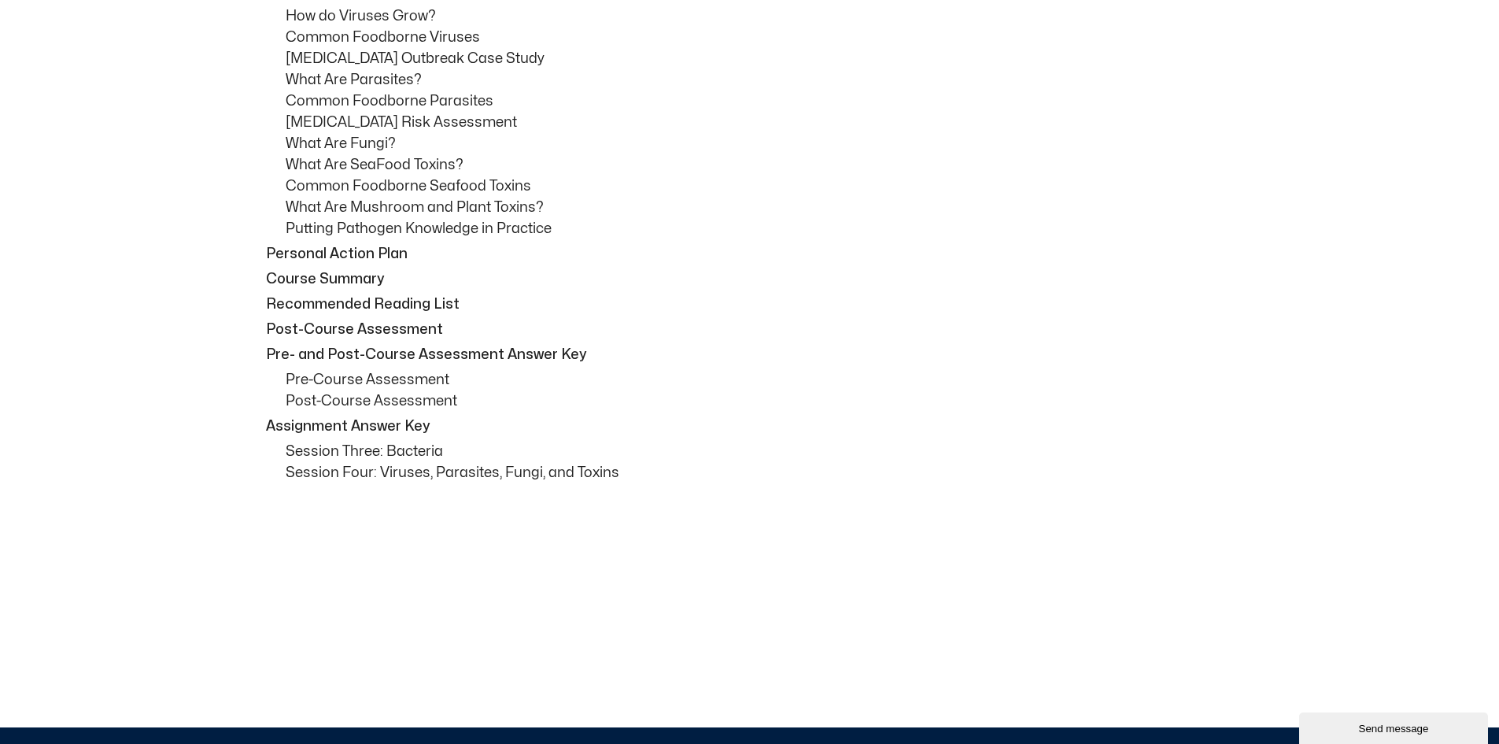
scroll to position [1338, 0]
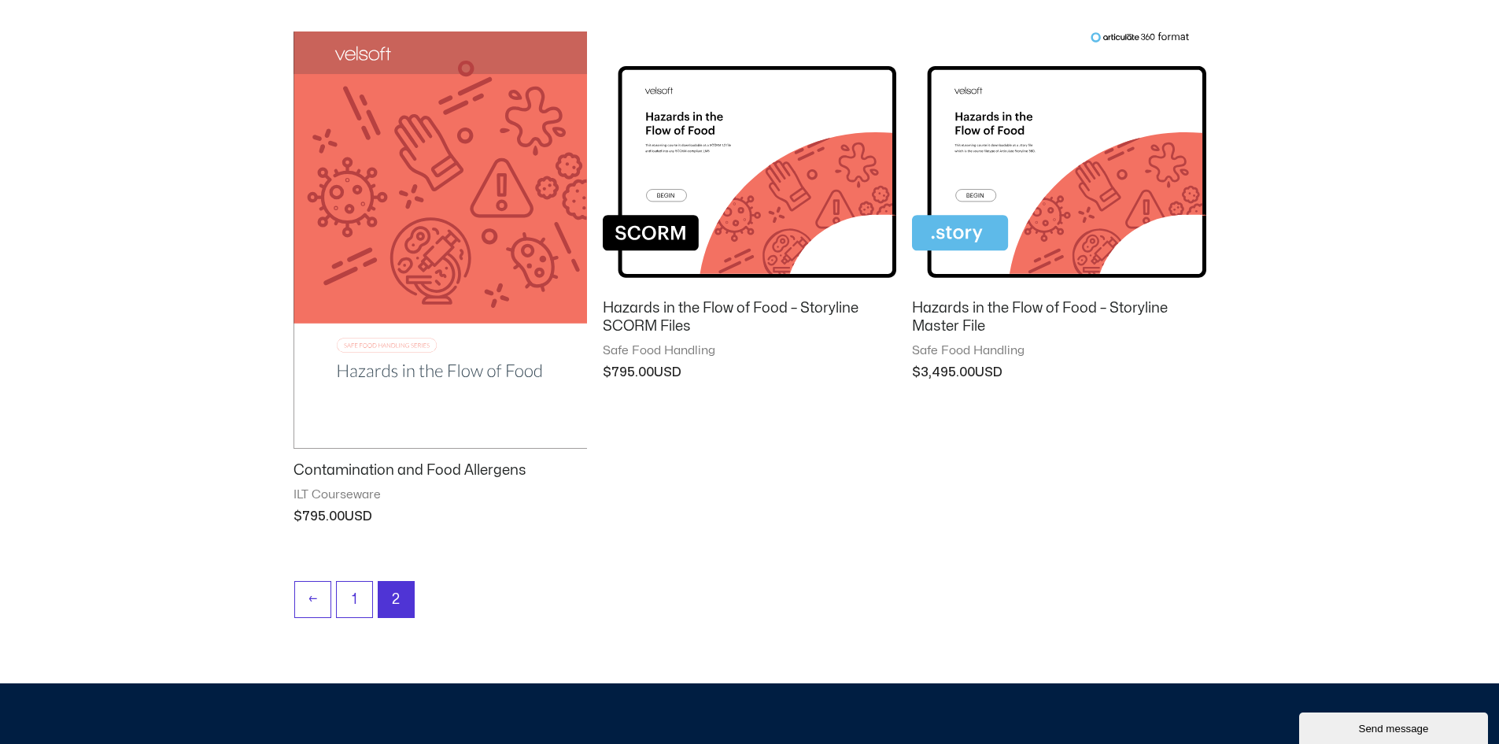
scroll to position [801, 0]
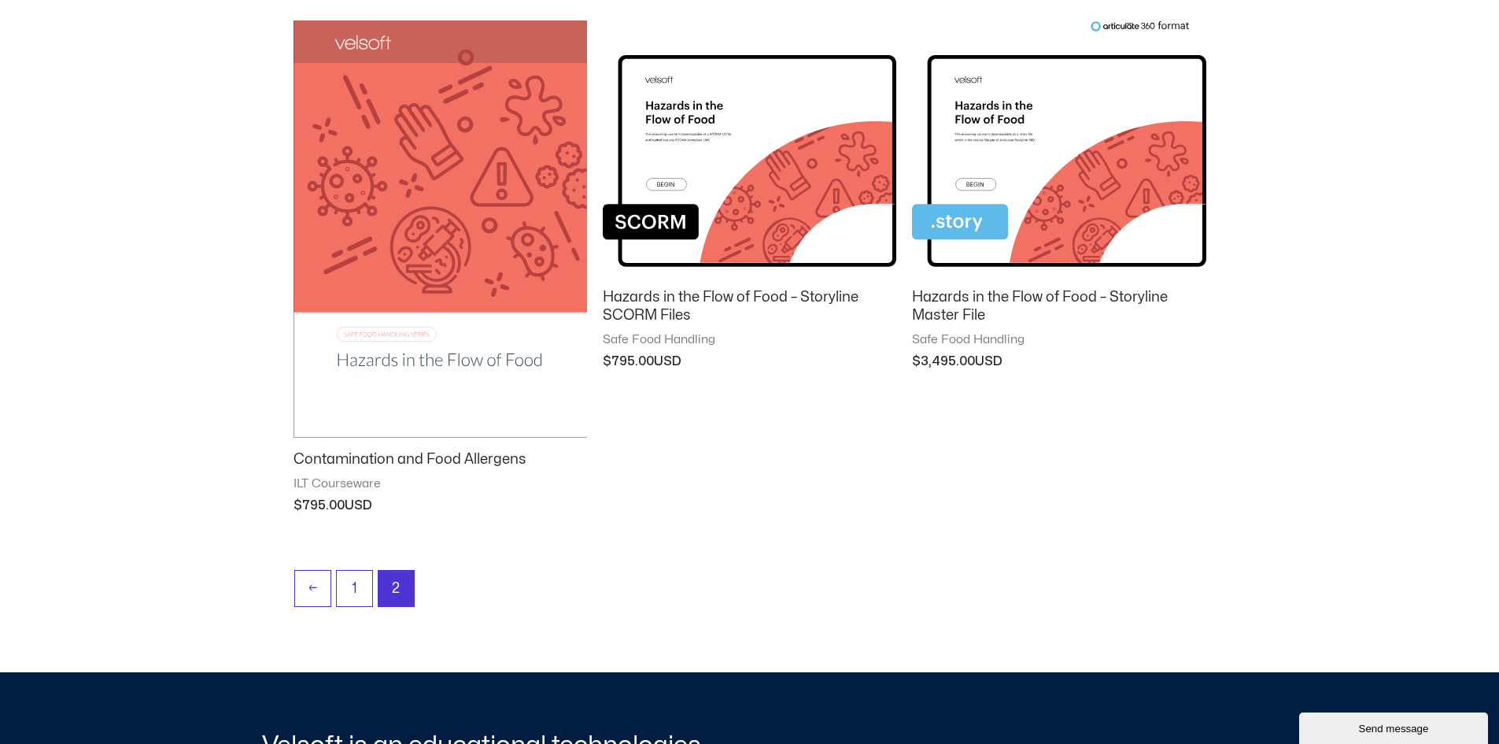
click at [1018, 194] on img at bounding box center [1059, 148] width 294 height 256
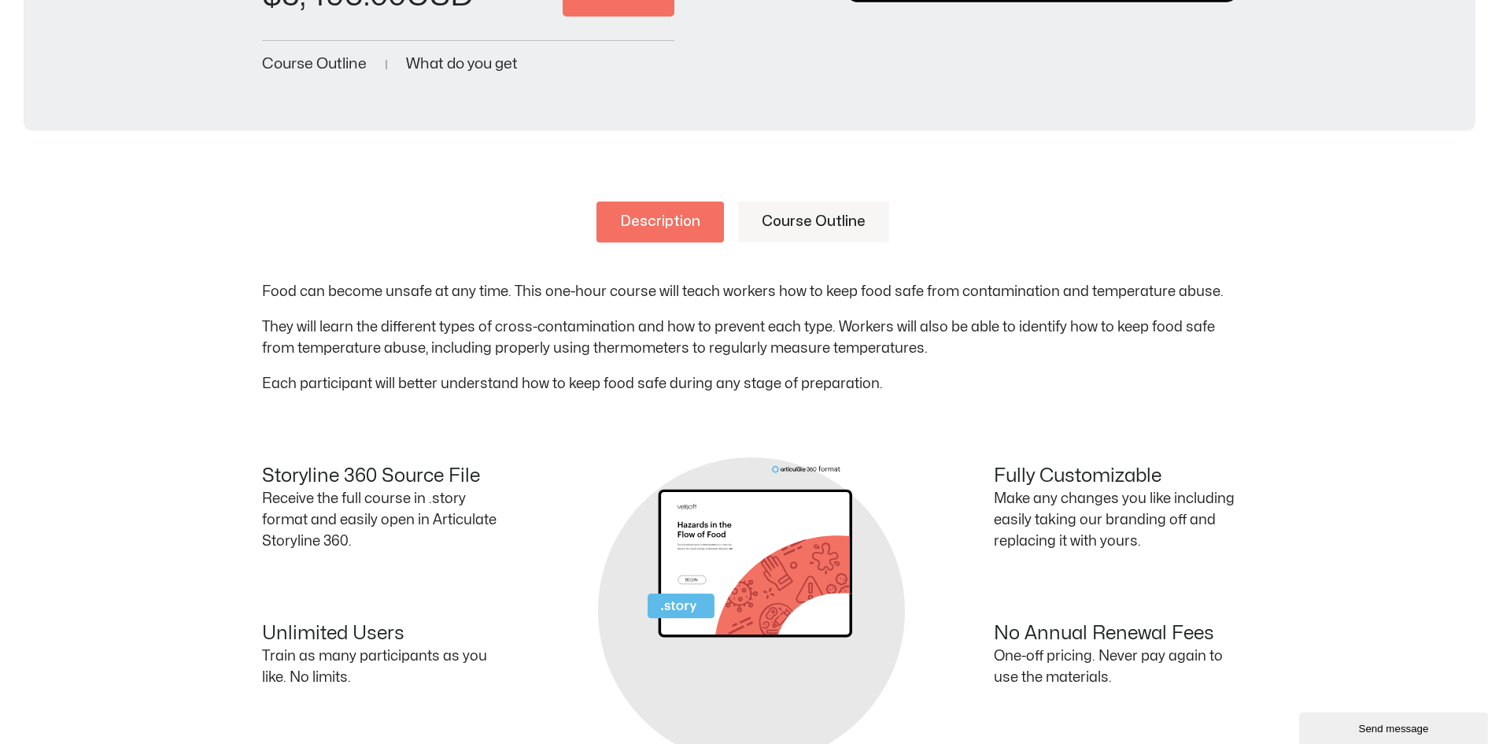
scroll to position [551, 0]
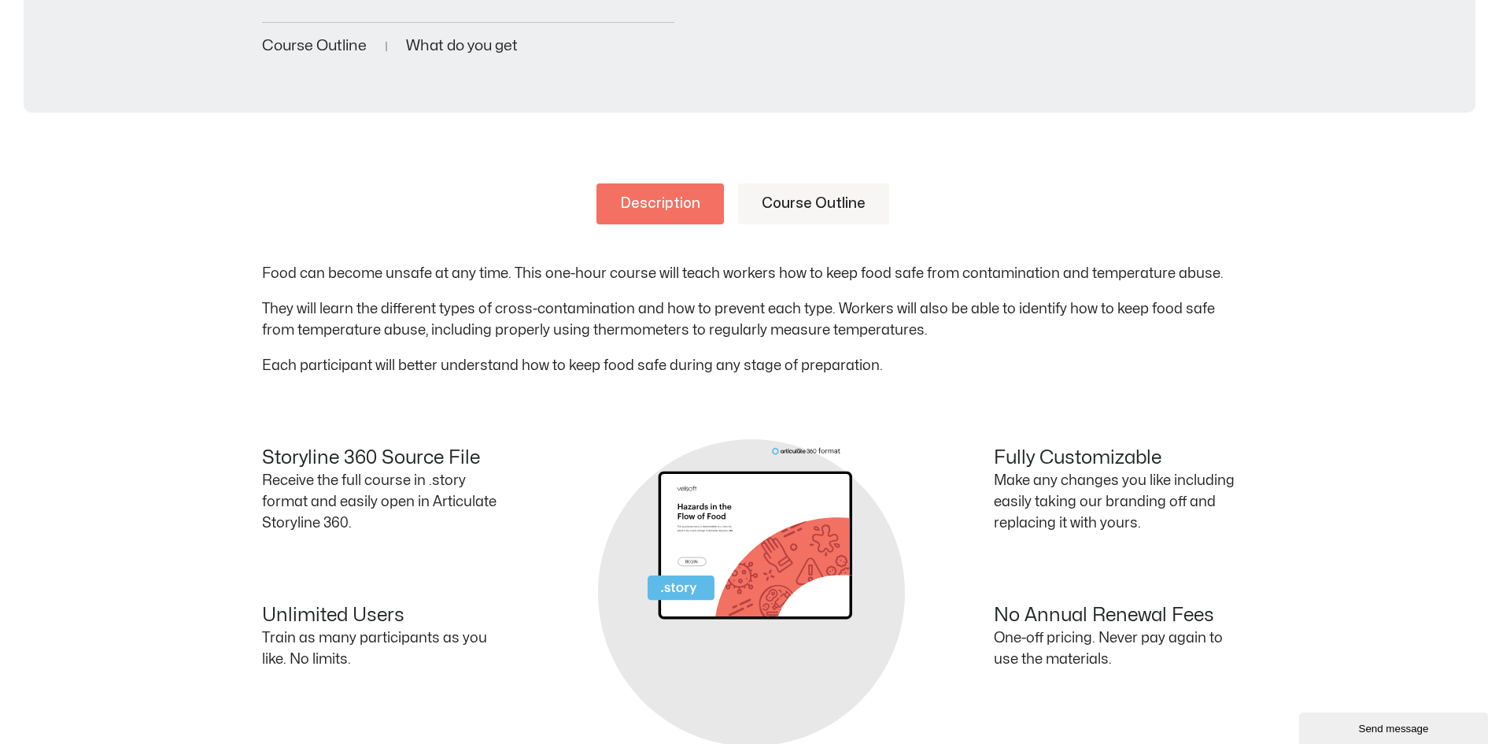
click at [793, 199] on link "Course Outline" at bounding box center [813, 203] width 151 height 41
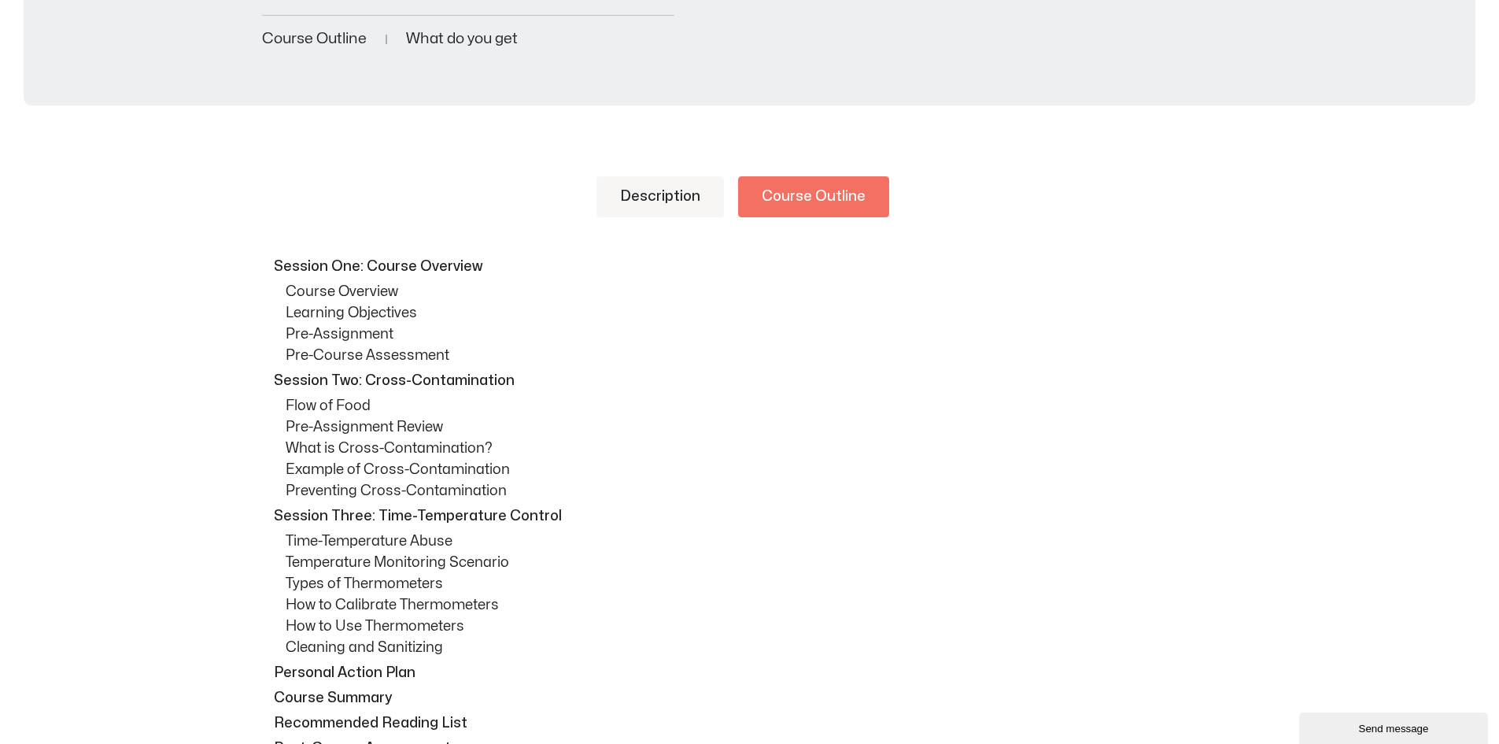
scroll to position [315, 0]
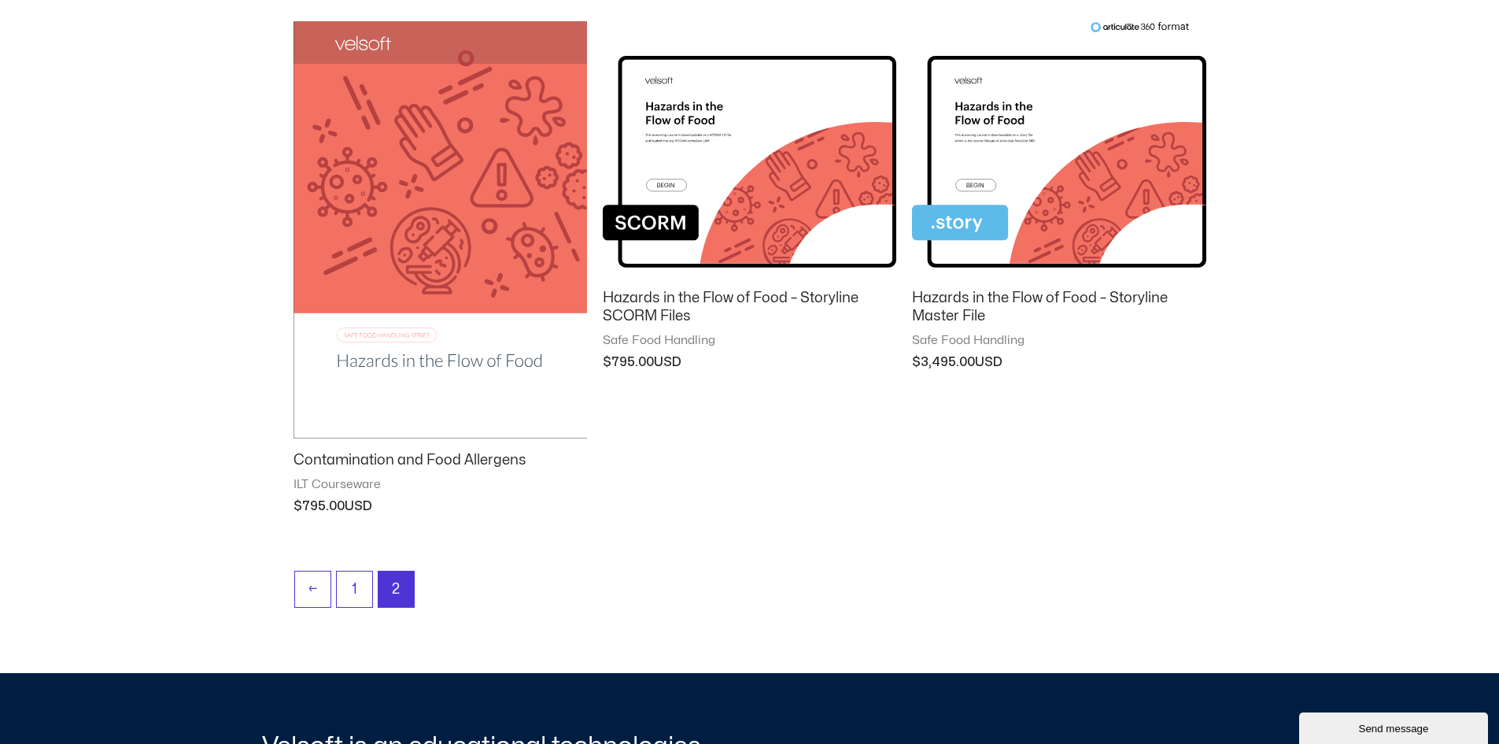
scroll to position [801, 0]
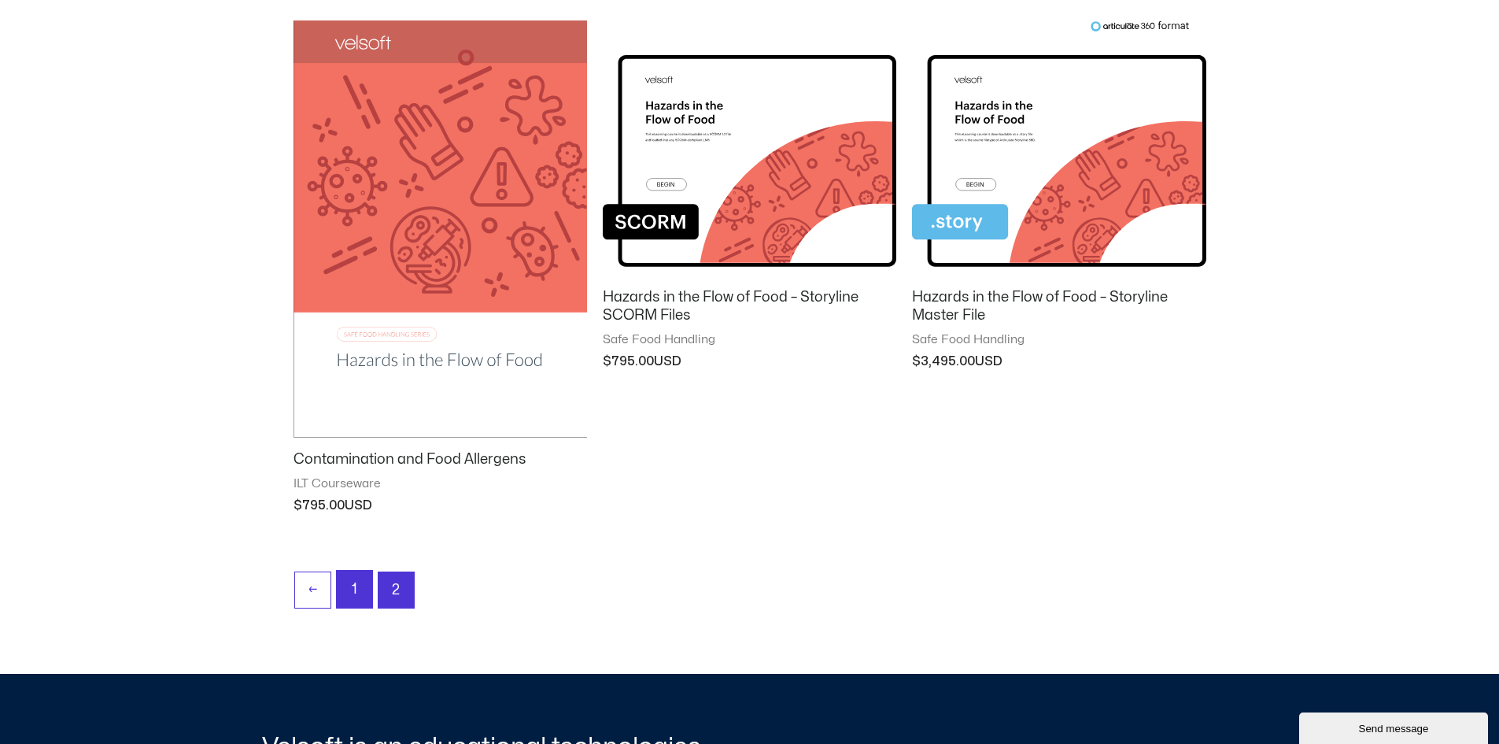
click at [361, 590] on link "1" at bounding box center [354, 589] width 35 height 37
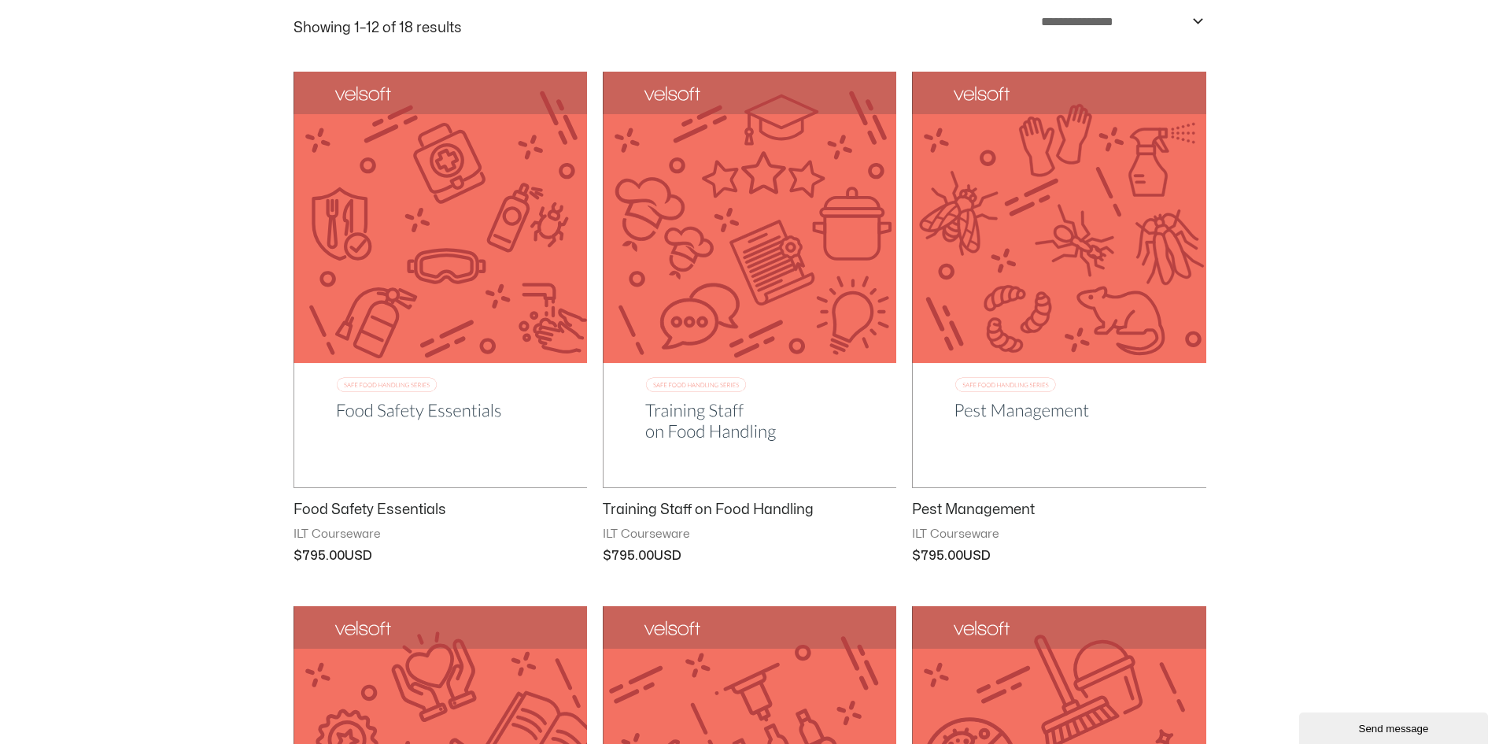
scroll to position [315, 0]
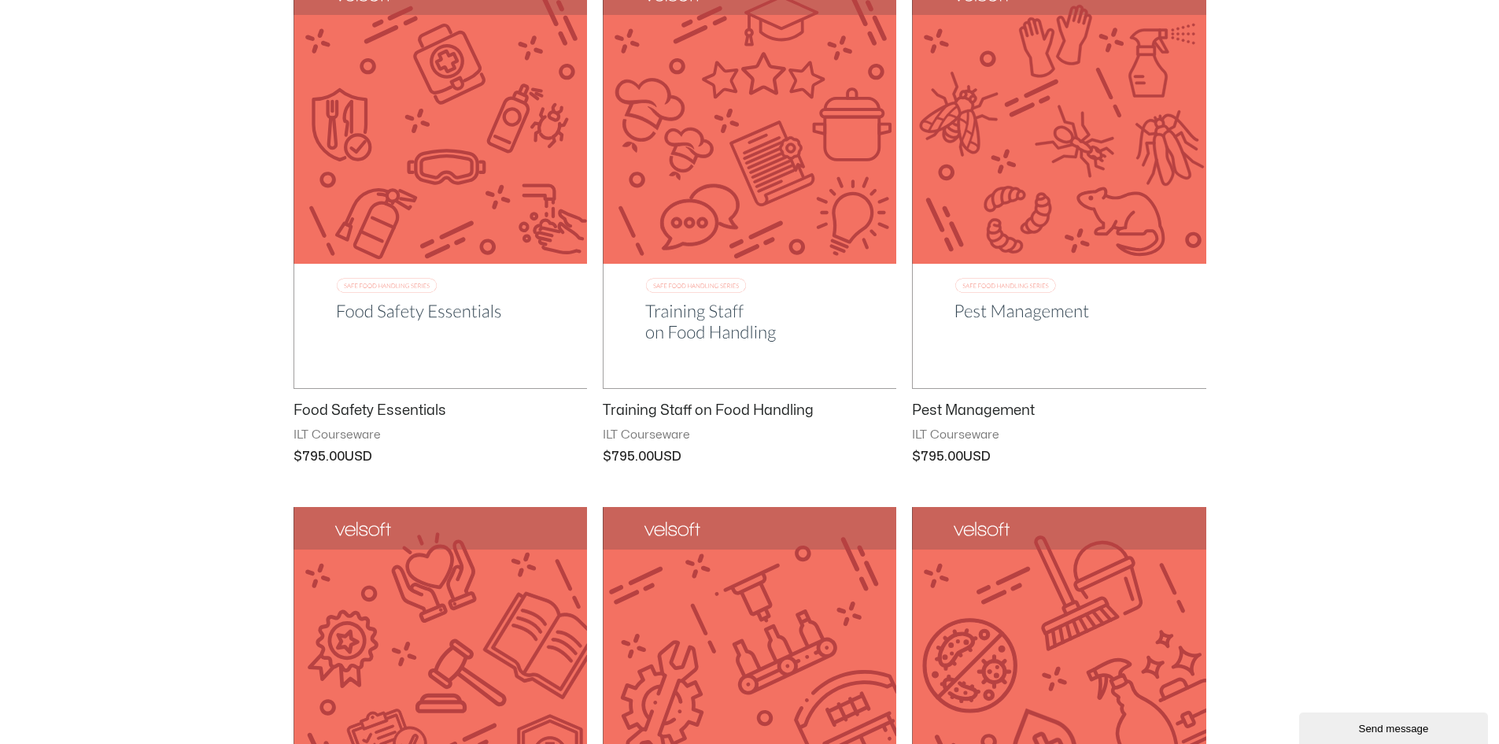
click at [433, 300] on img at bounding box center [441, 180] width 294 height 416
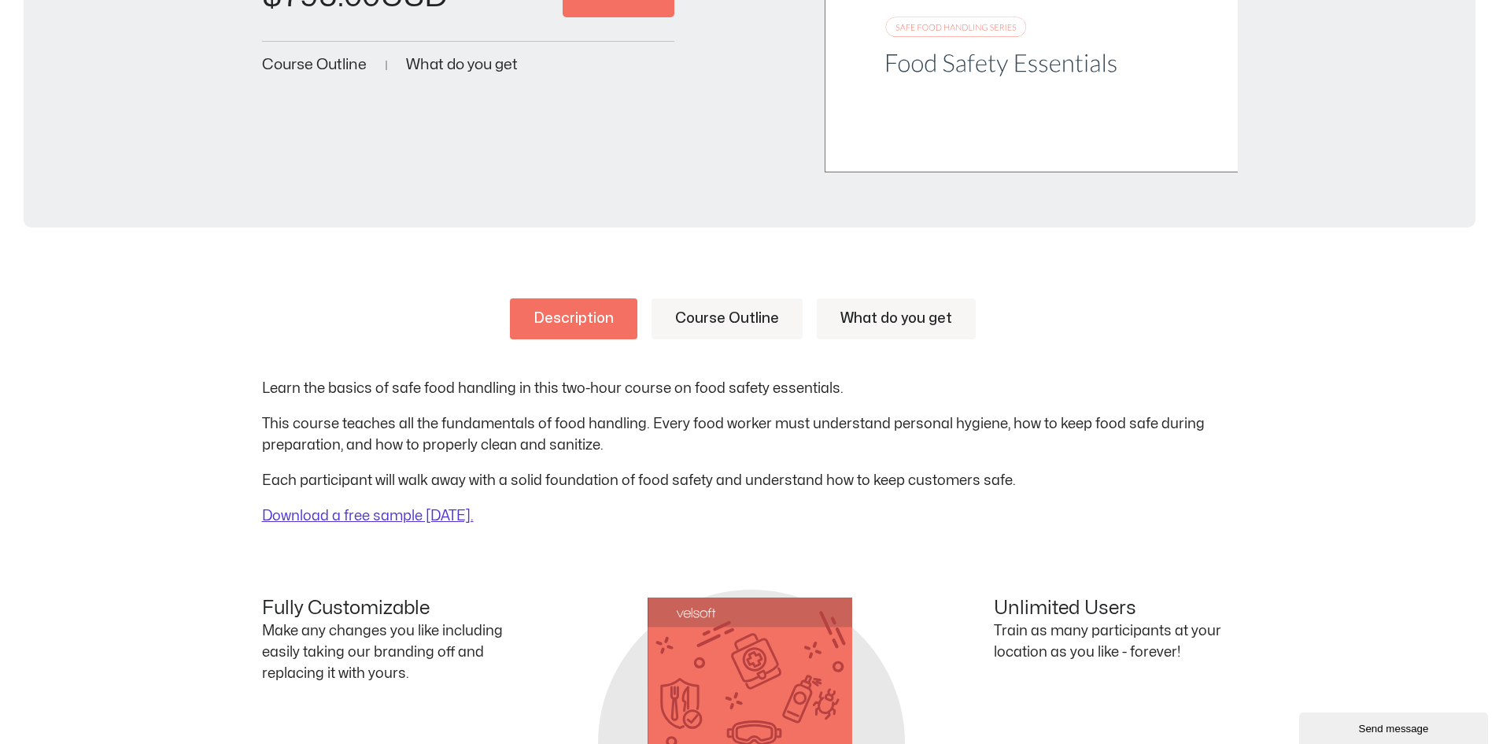
scroll to position [551, 0]
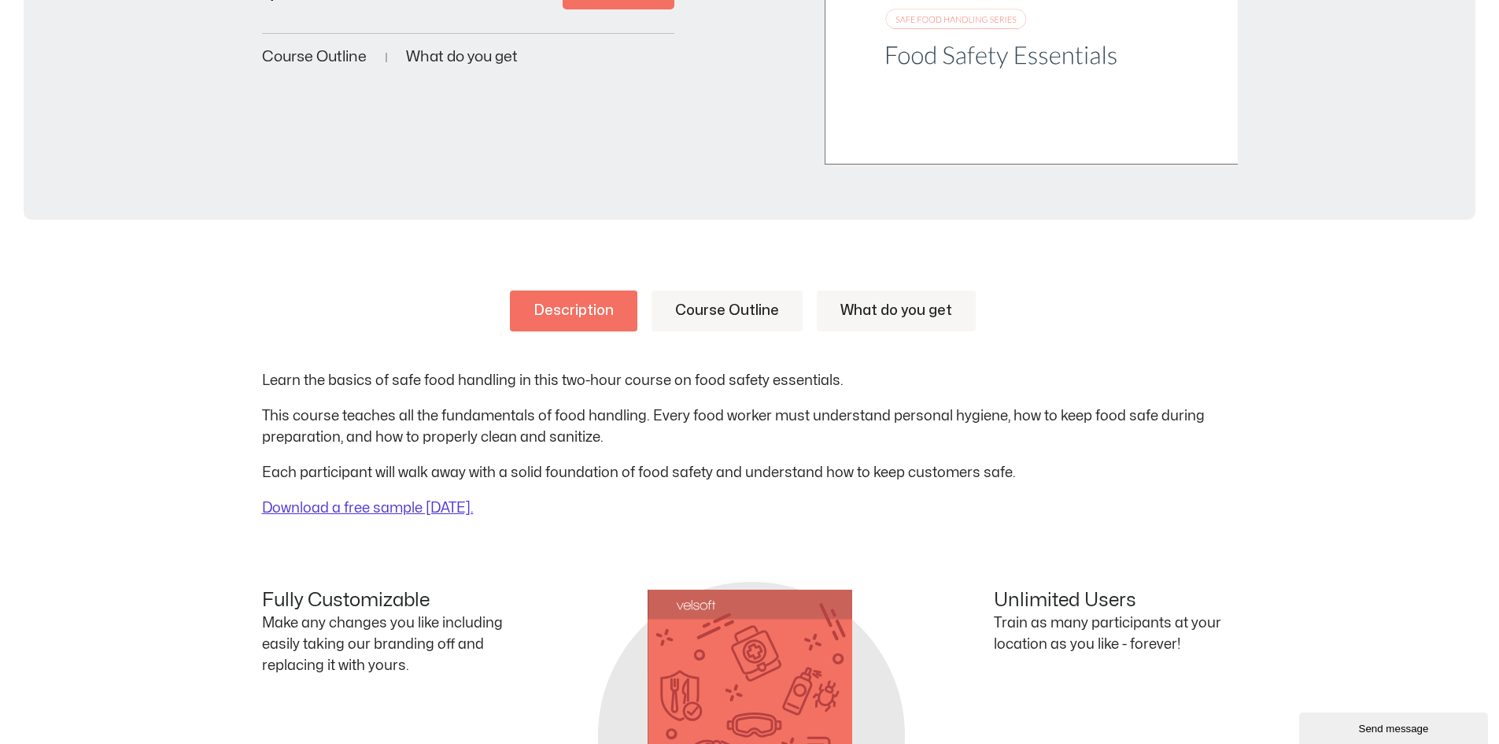
click at [715, 309] on link "Course Outline" at bounding box center [727, 310] width 151 height 41
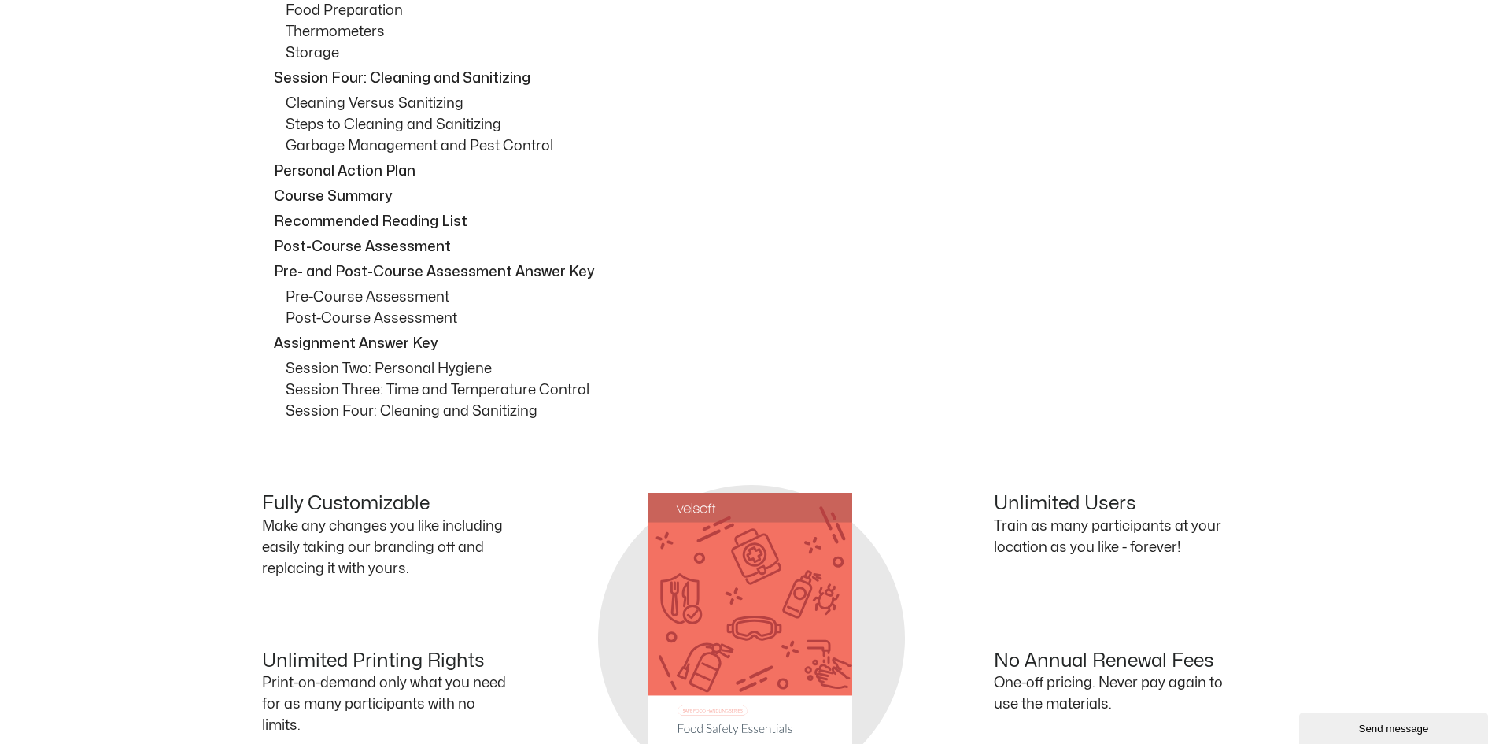
scroll to position [1181, 0]
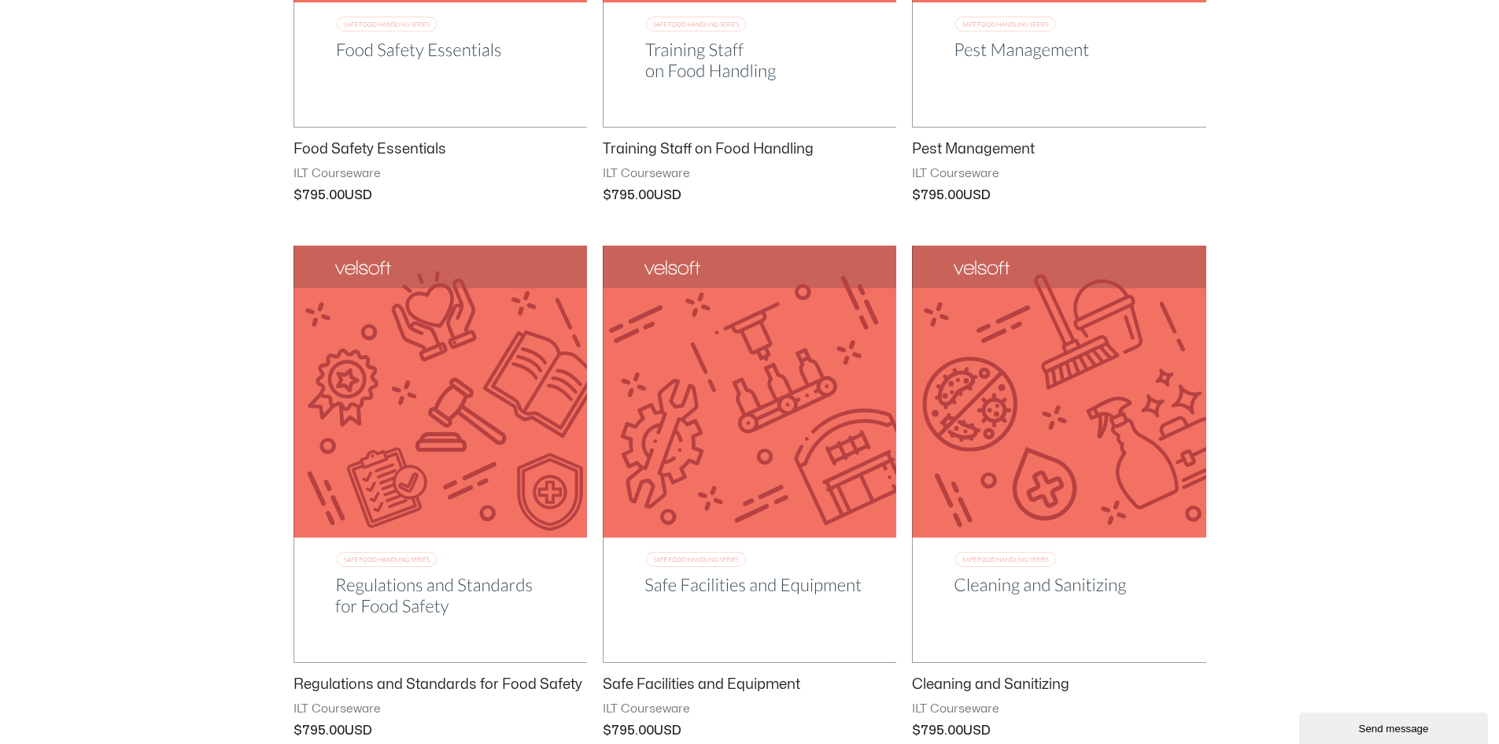
scroll to position [630, 0]
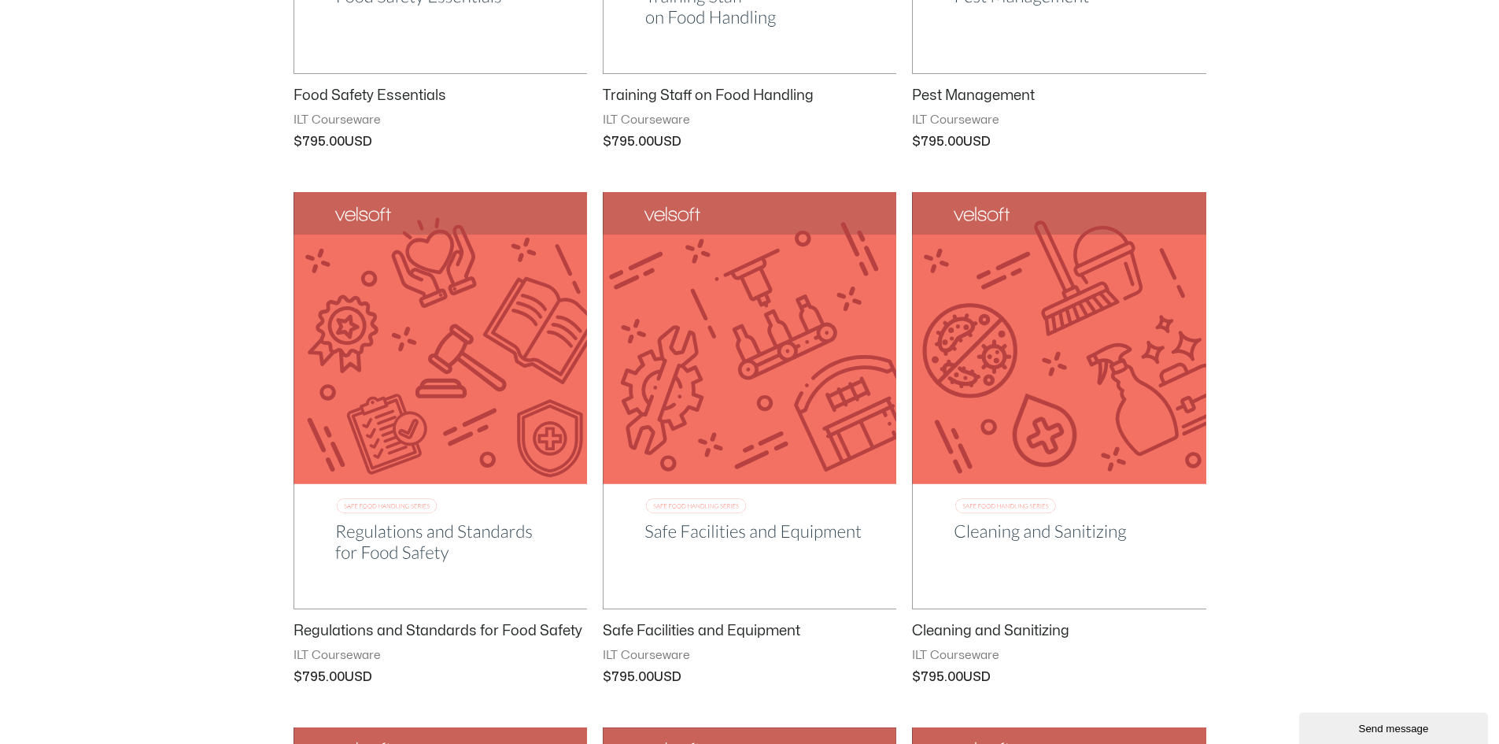
click at [453, 397] on img at bounding box center [441, 400] width 294 height 416
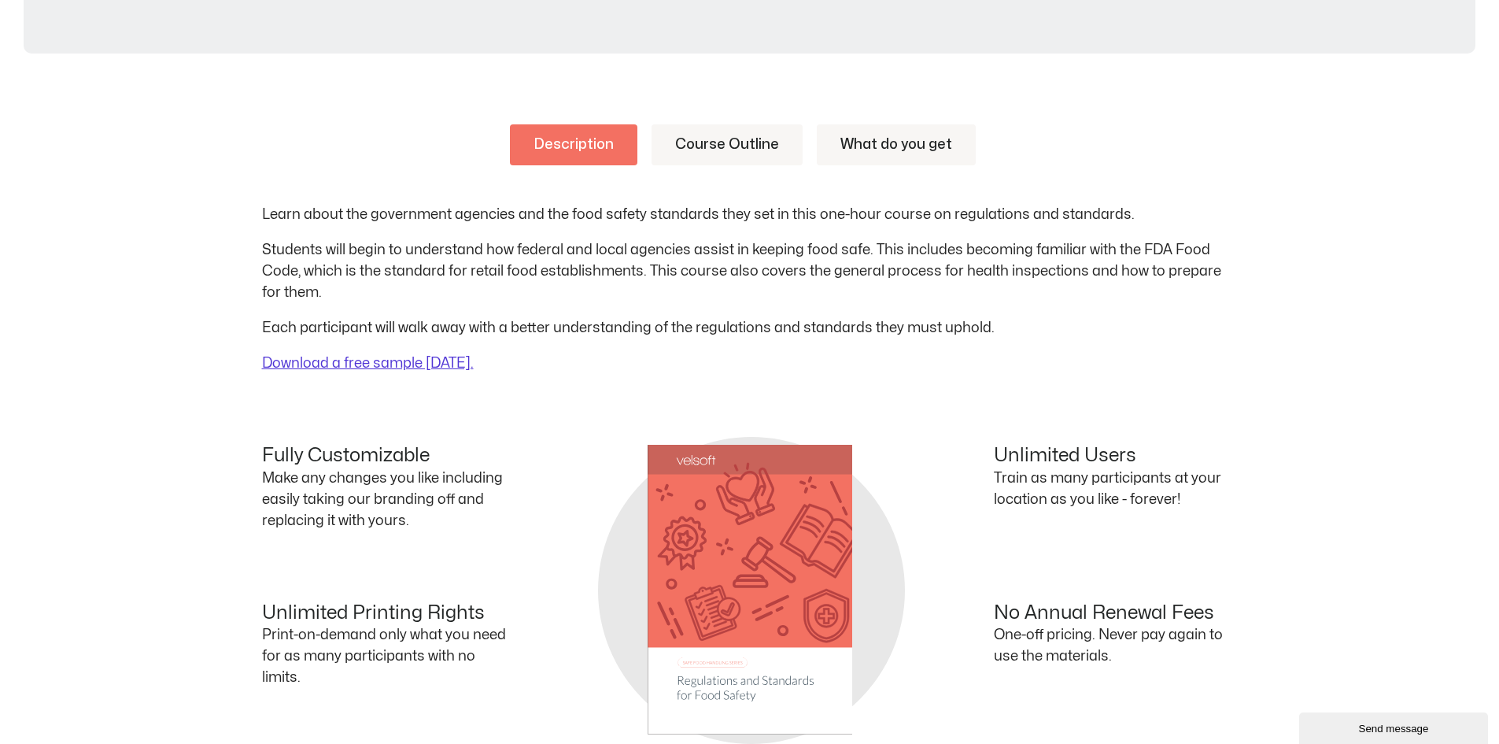
scroll to position [708, 0]
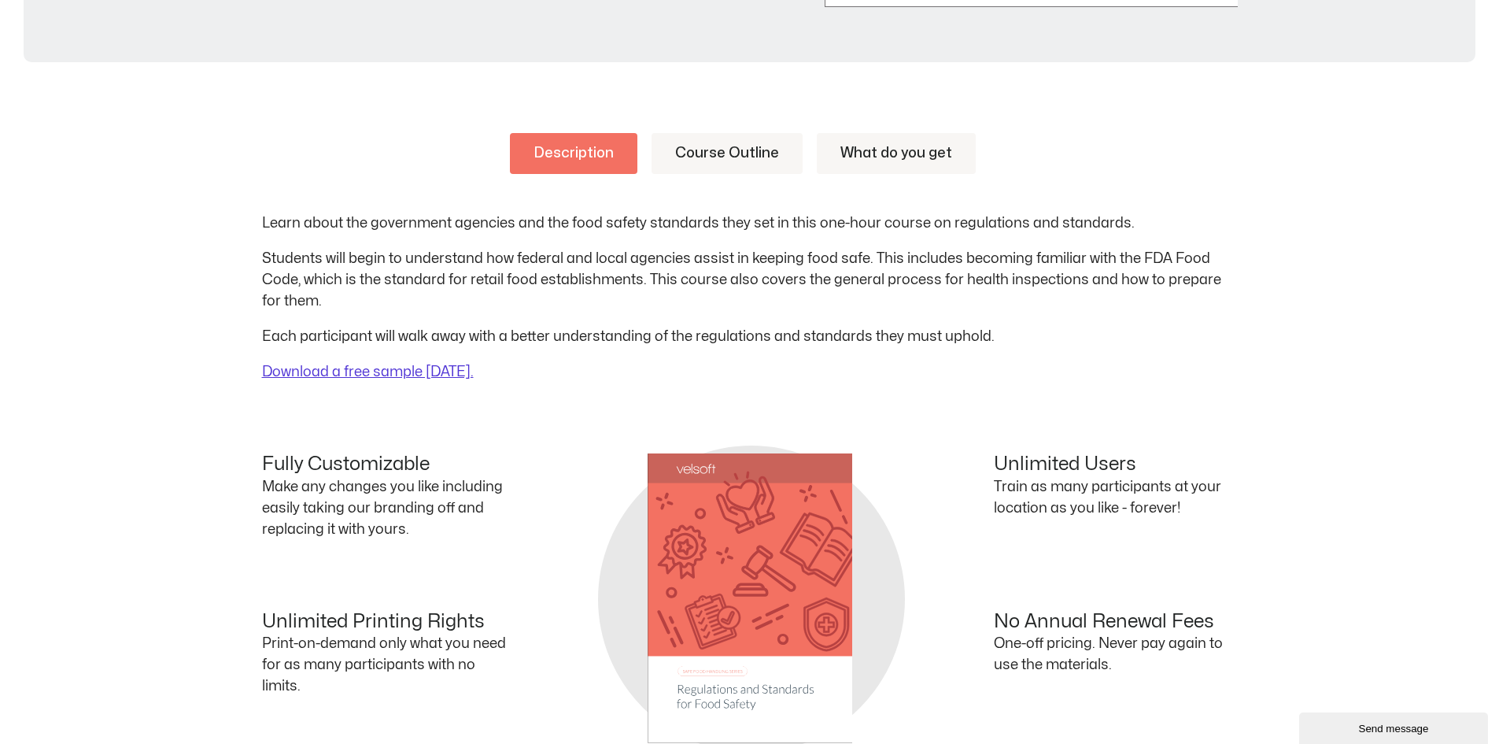
click at [708, 156] on link "Course Outline" at bounding box center [727, 153] width 151 height 41
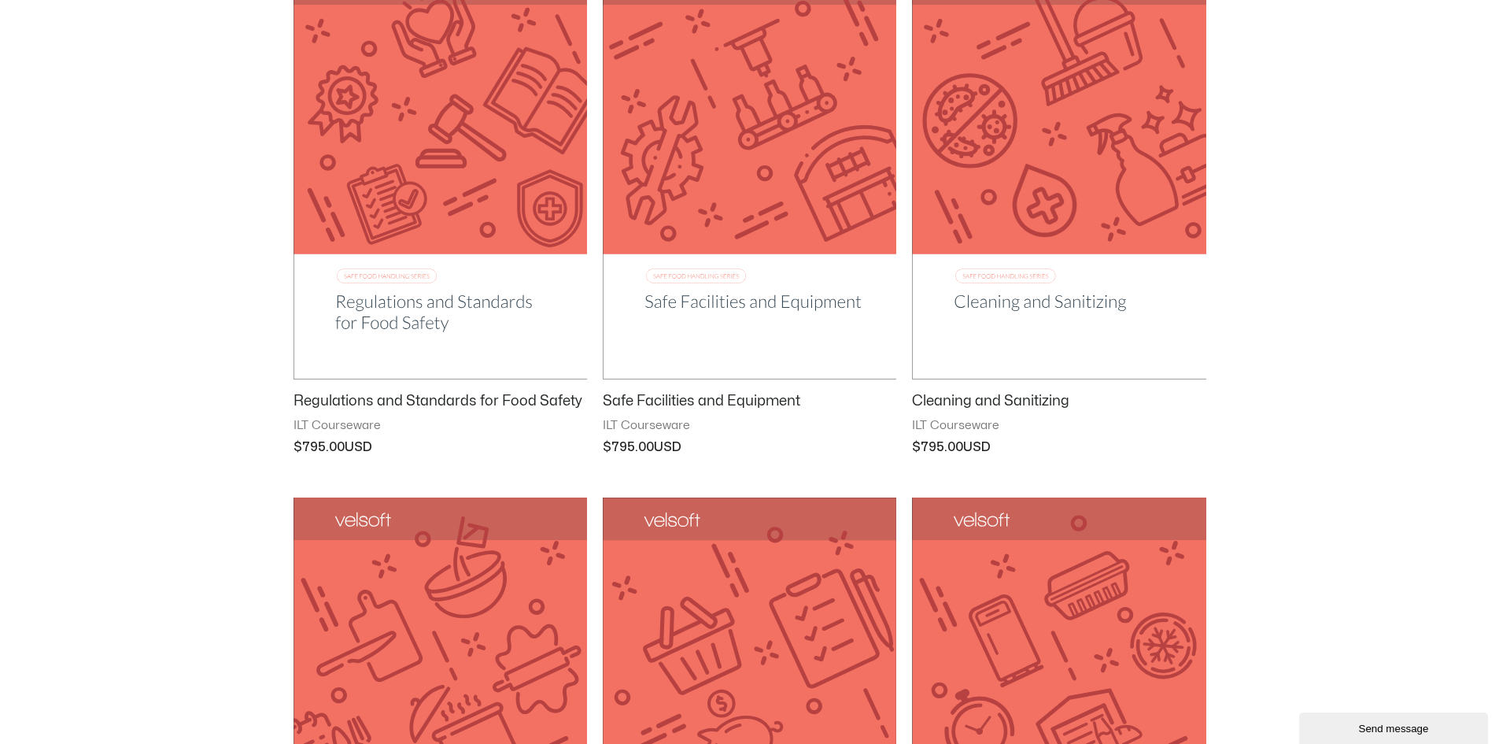
scroll to position [866, 0]
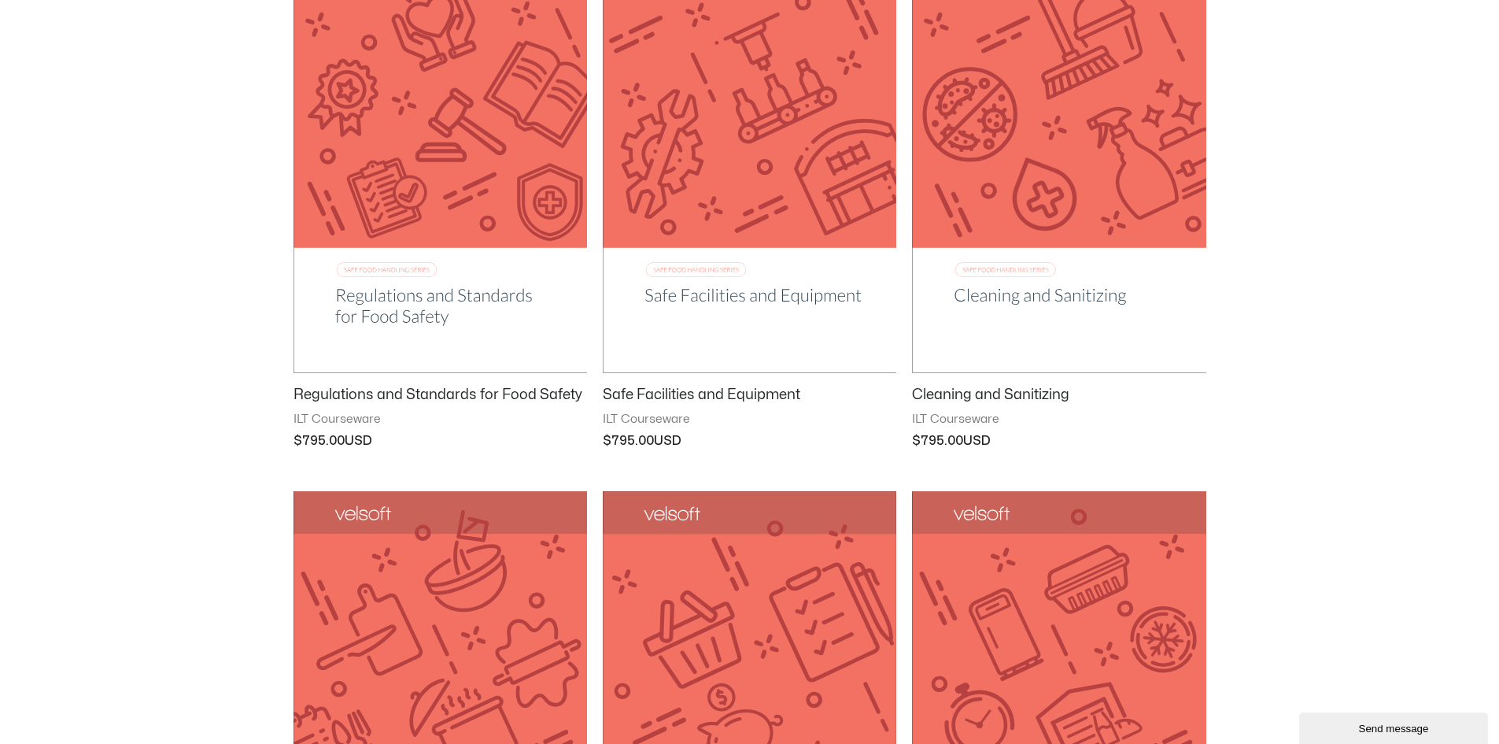
click at [719, 283] on img at bounding box center [750, 164] width 294 height 416
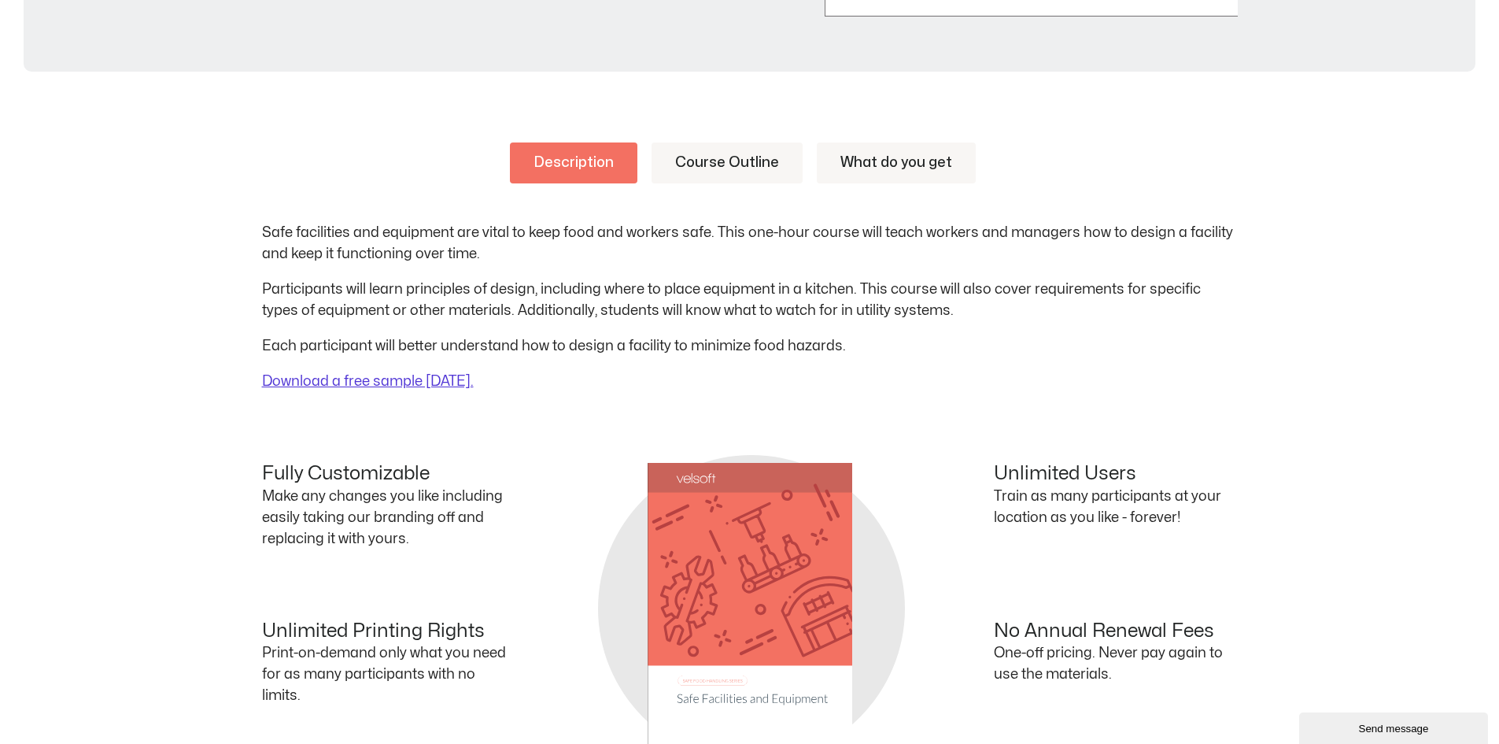
scroll to position [708, 0]
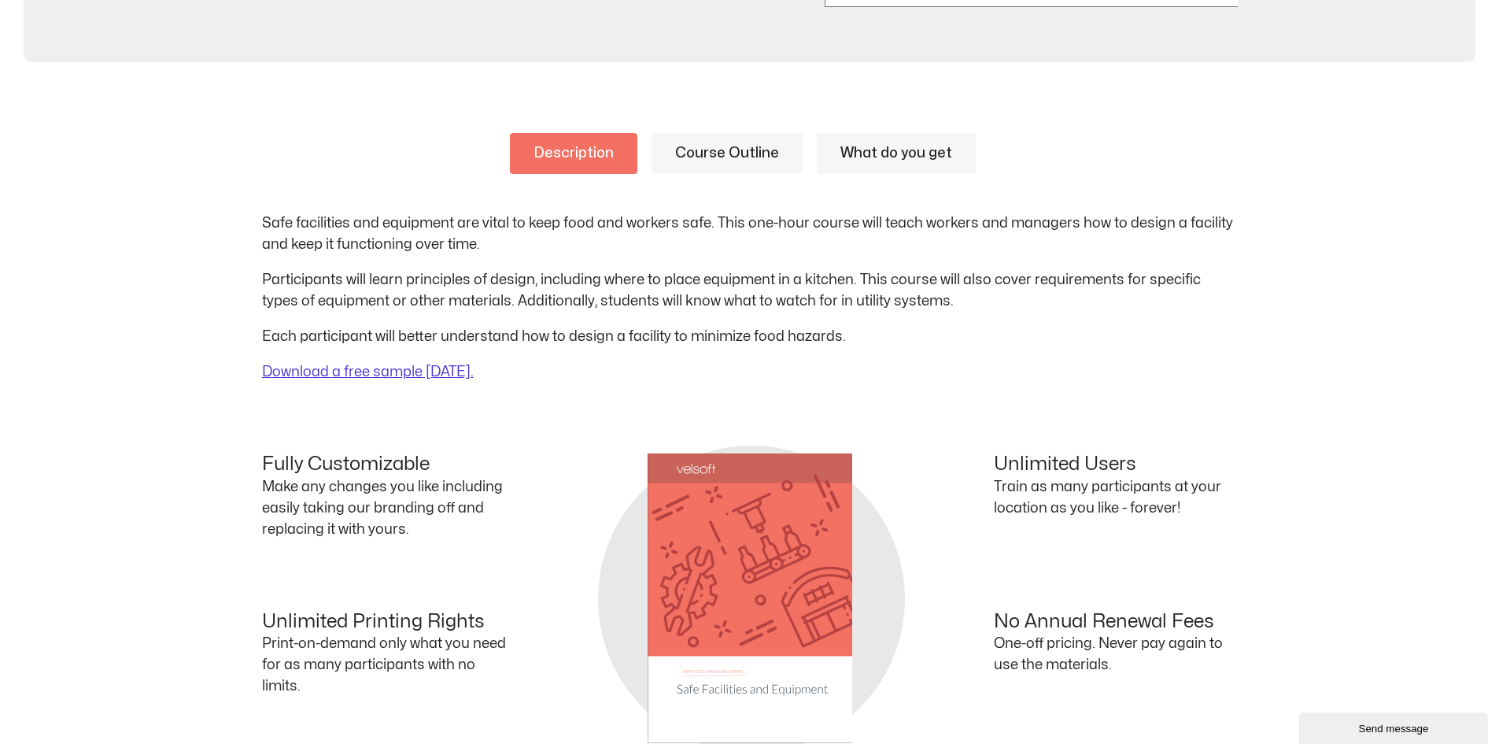
click at [727, 142] on link "Course Outline" at bounding box center [727, 153] width 151 height 41
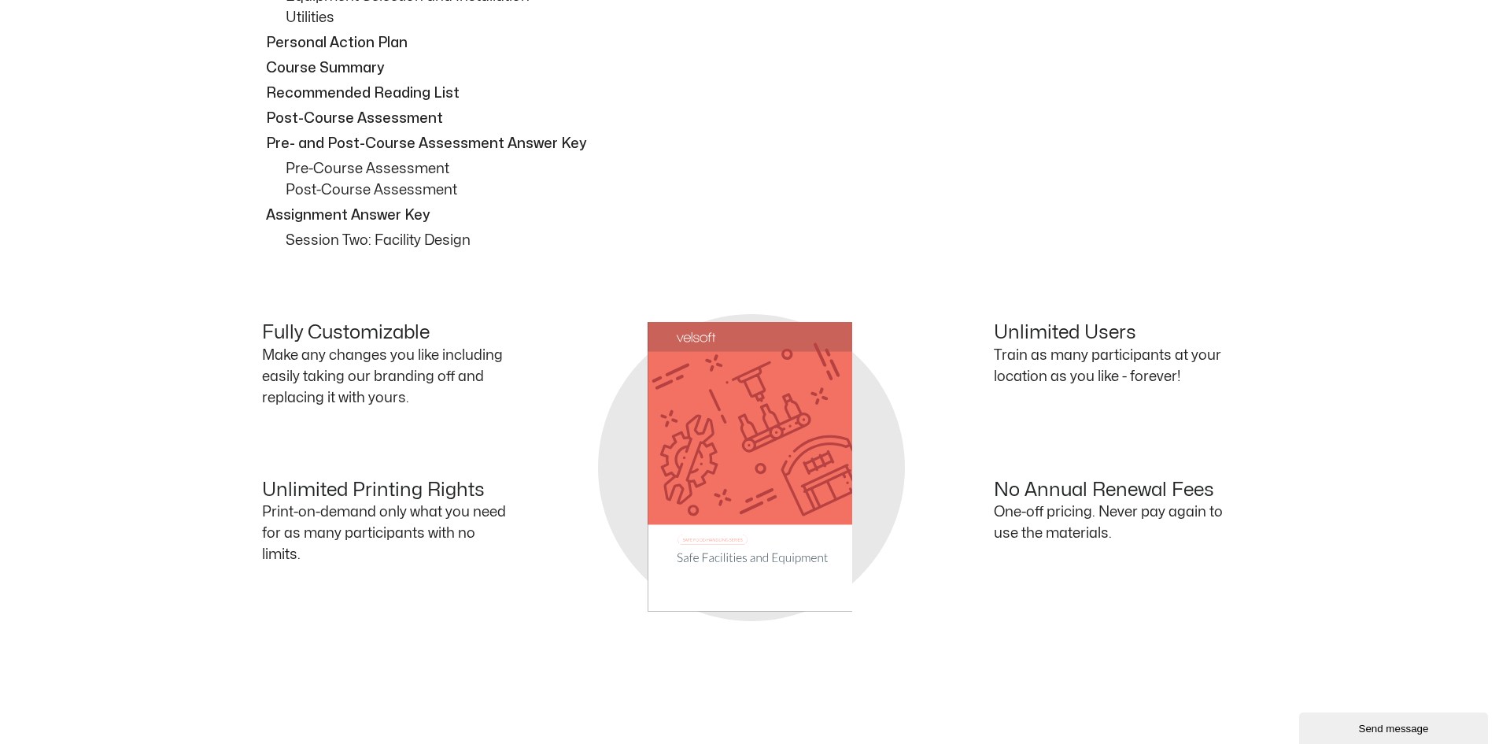
scroll to position [866, 0]
